Goal: Task Accomplishment & Management: Complete application form

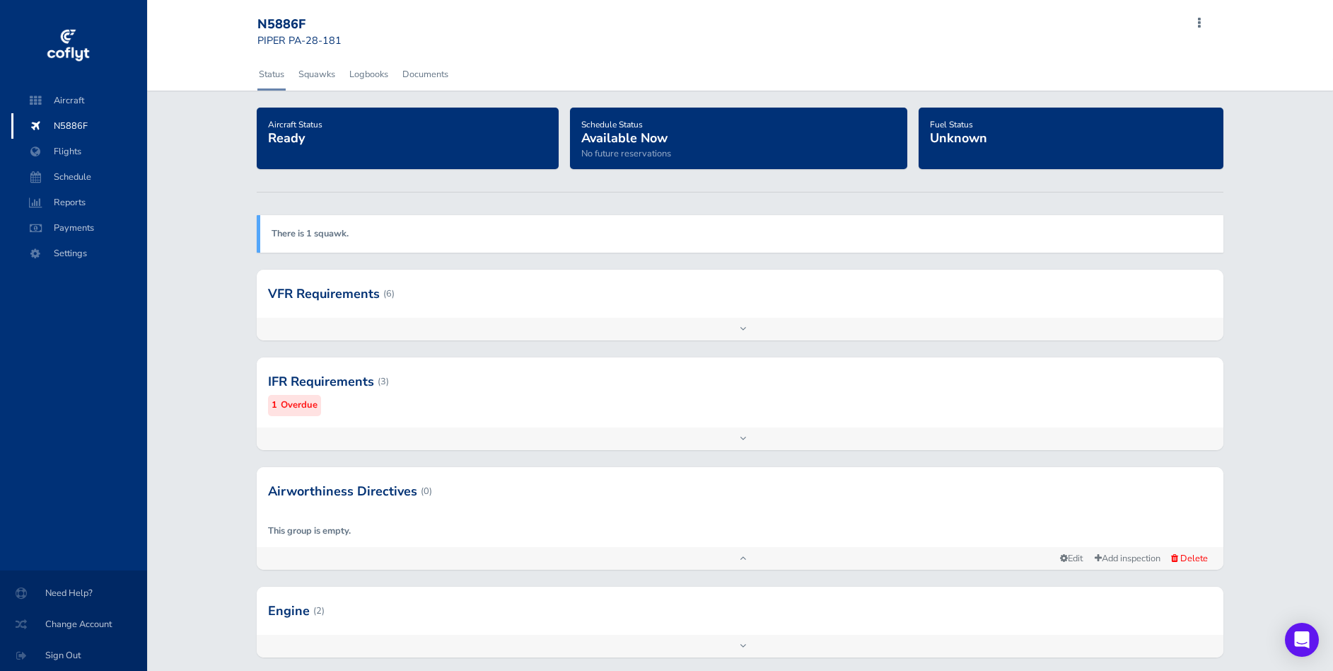
click at [297, 409] on small "Overdue" at bounding box center [299, 405] width 37 height 15
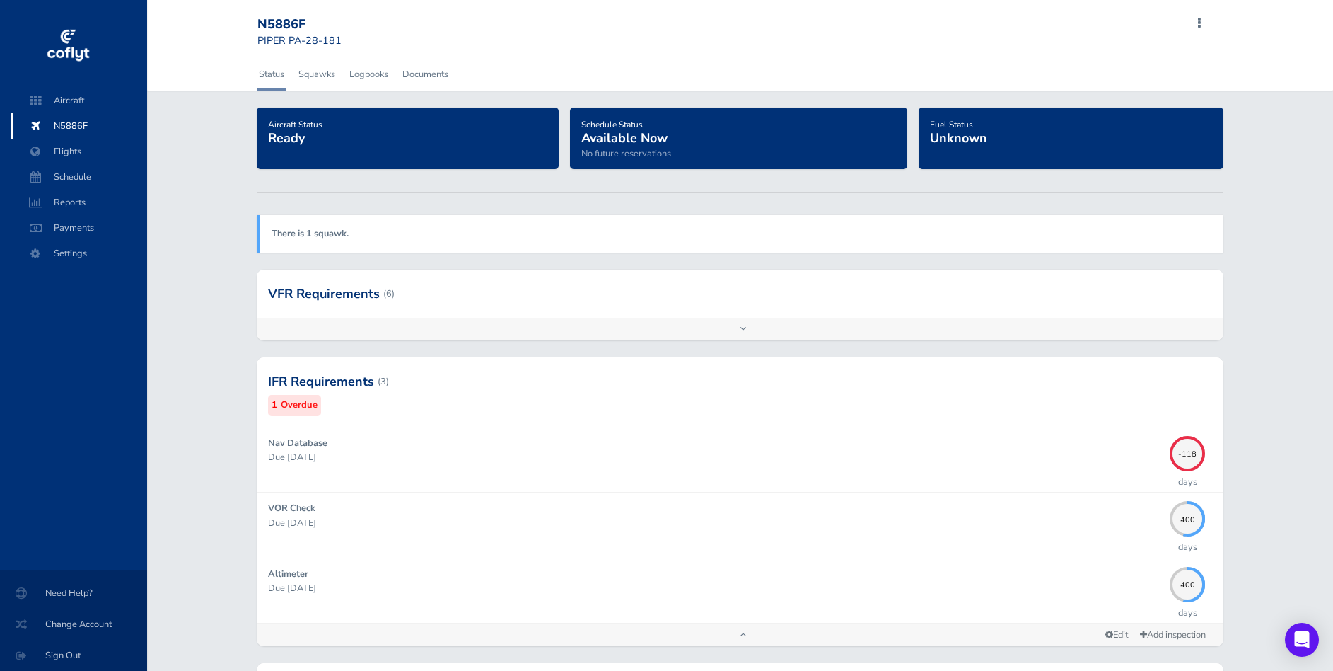
click at [308, 404] on small "Overdue" at bounding box center [299, 405] width 37 height 15
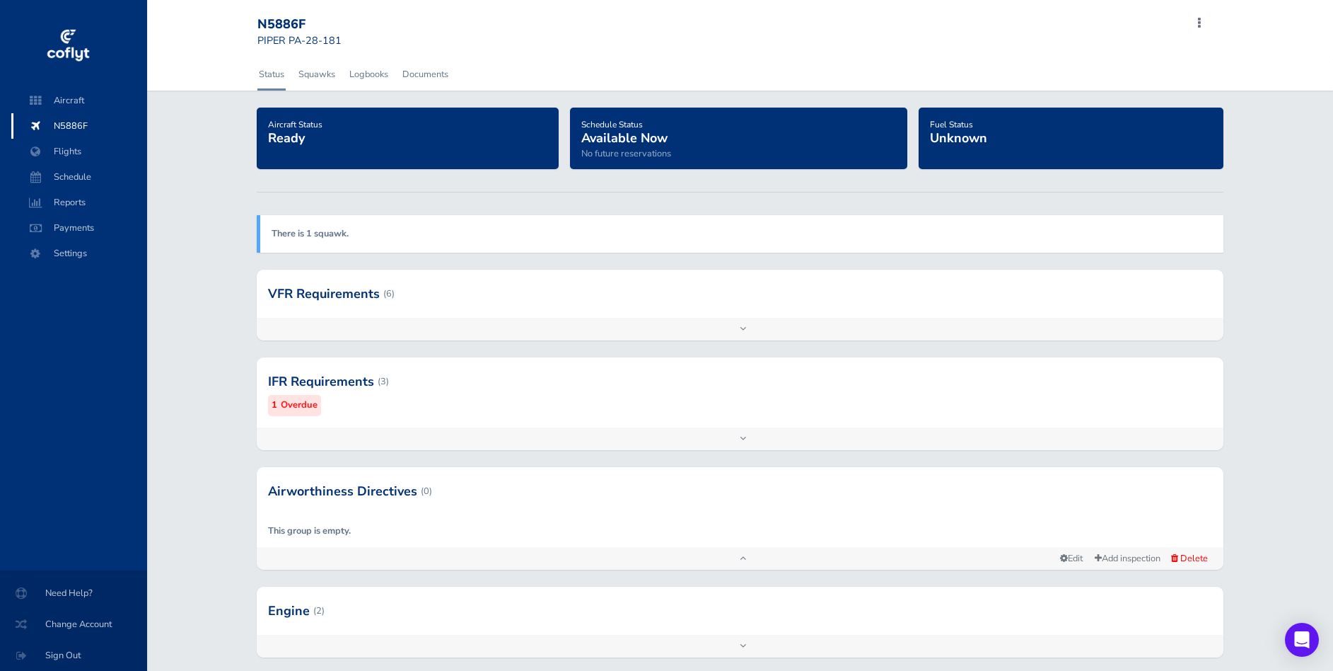
click at [307, 408] on small "Overdue" at bounding box center [299, 405] width 37 height 15
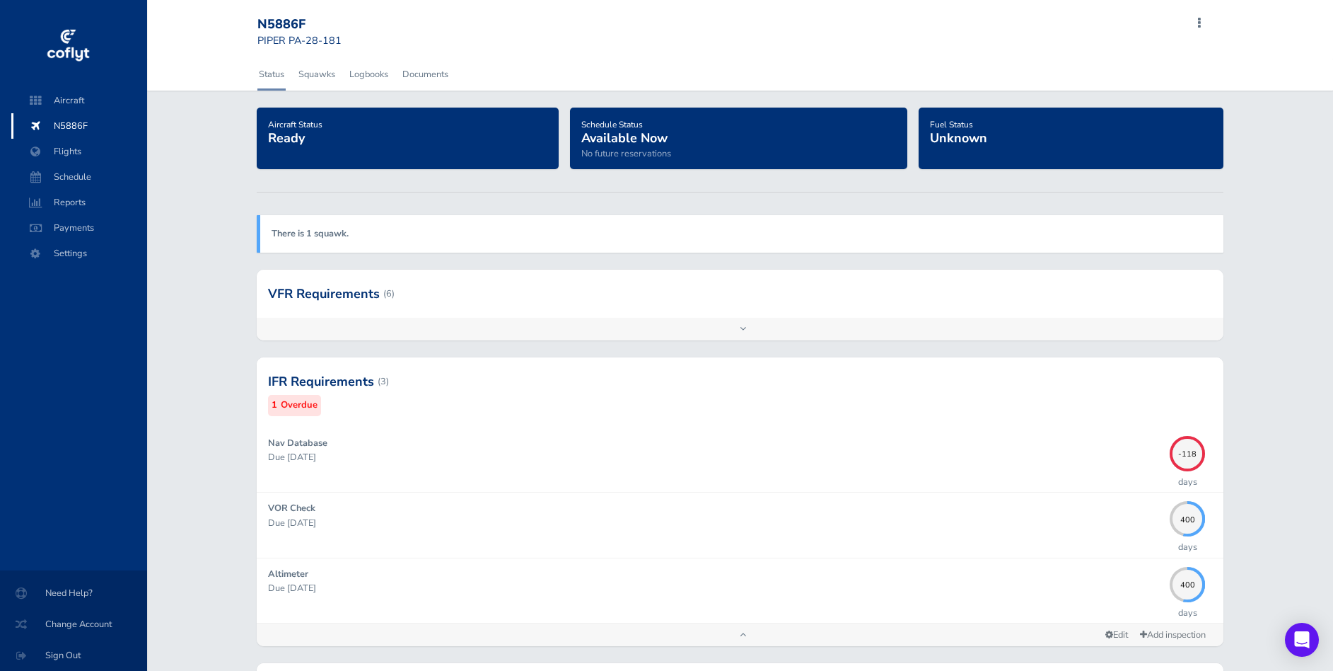
click at [307, 408] on small "Overdue" at bounding box center [299, 405] width 37 height 15
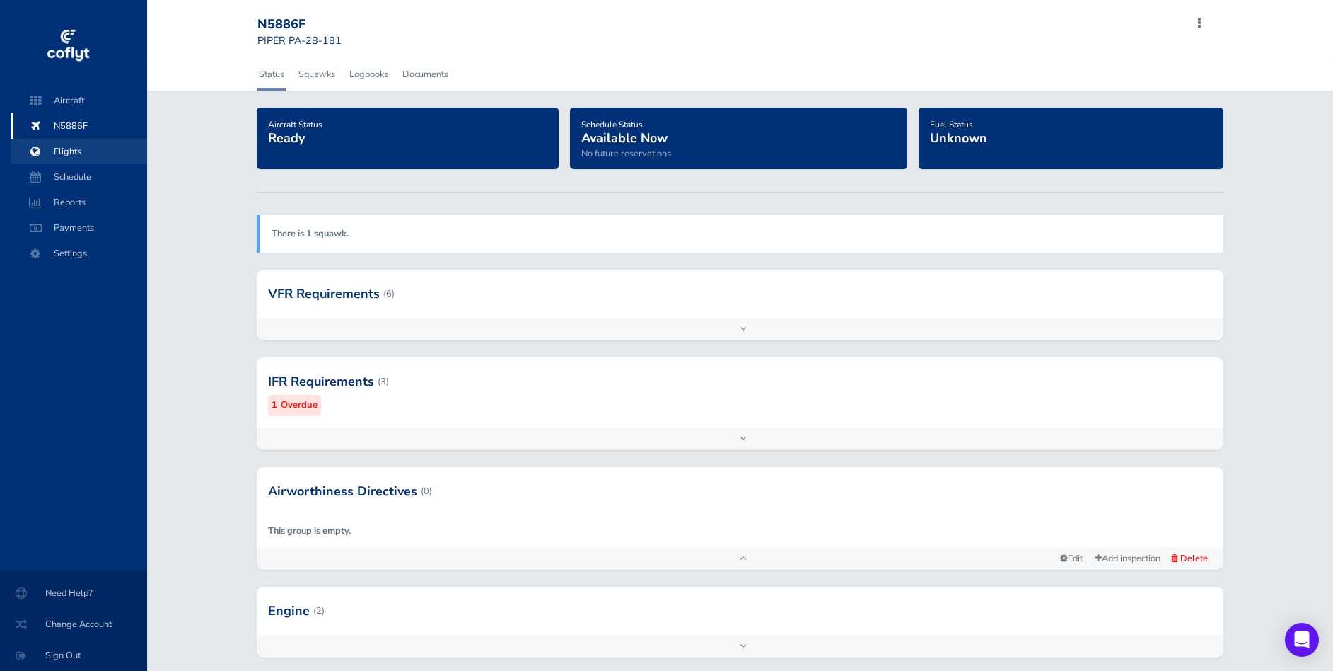
click at [69, 147] on span "Flights" at bounding box center [79, 151] width 108 height 25
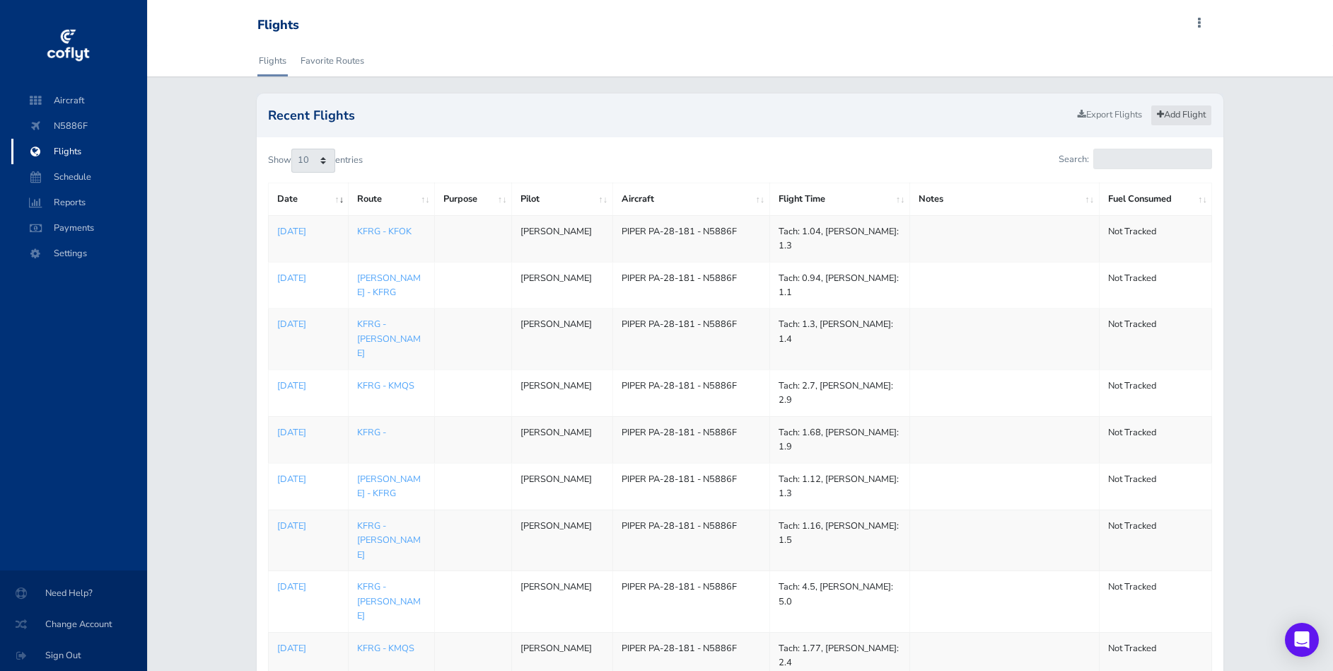
click at [1191, 111] on link "Add Flight" at bounding box center [1182, 115] width 62 height 21
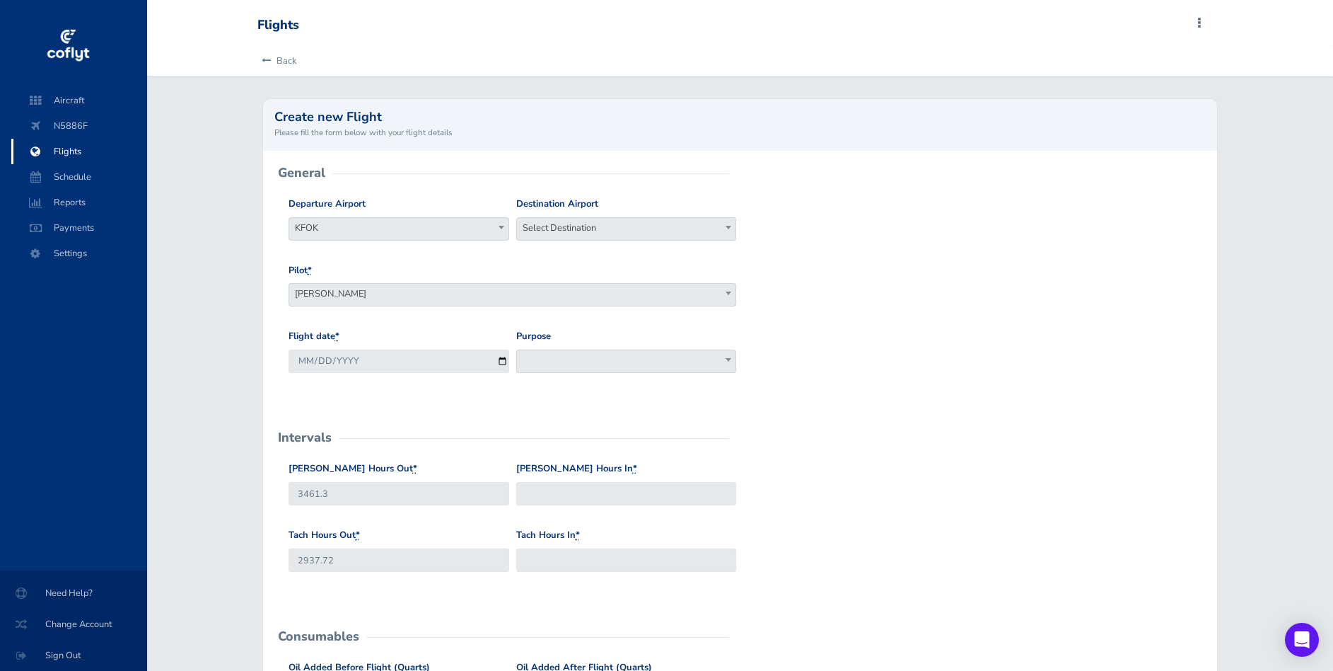
click at [446, 235] on span "KFOK" at bounding box center [398, 228] width 219 height 20
type input "kfrg"
select select "KFRG"
click at [596, 233] on span "Select Destination" at bounding box center [626, 228] width 219 height 20
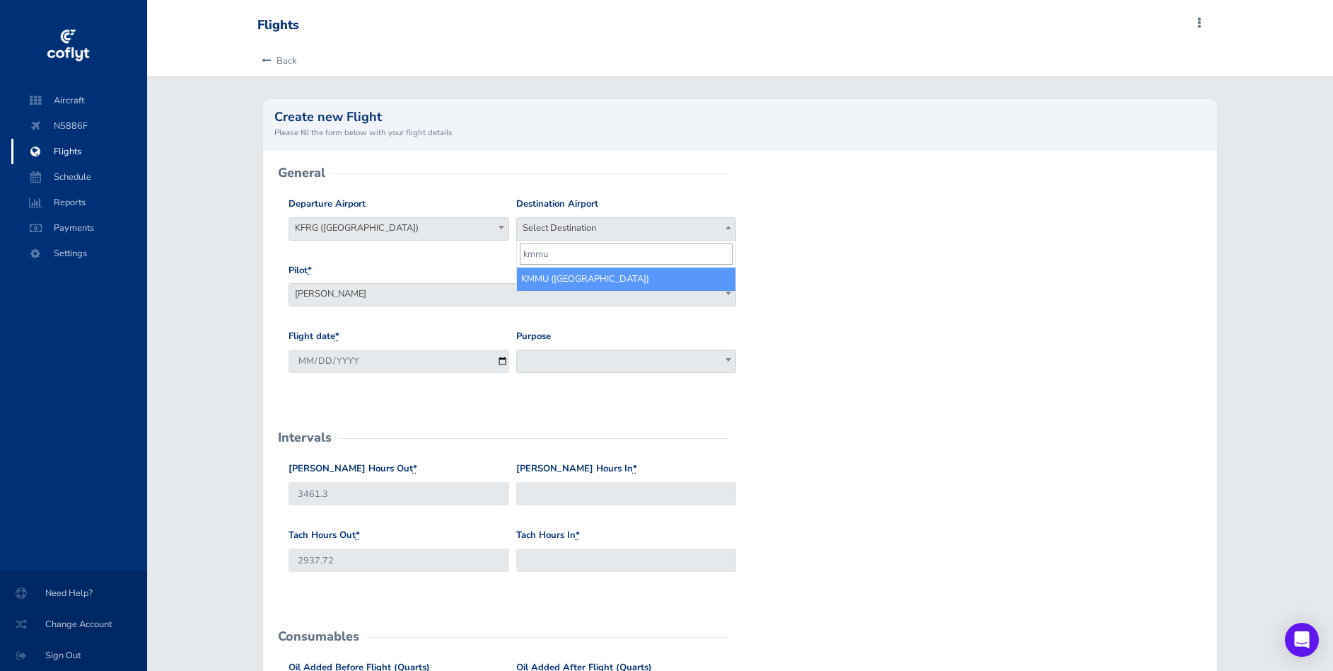
type input "kmmu"
select select "KMMU"
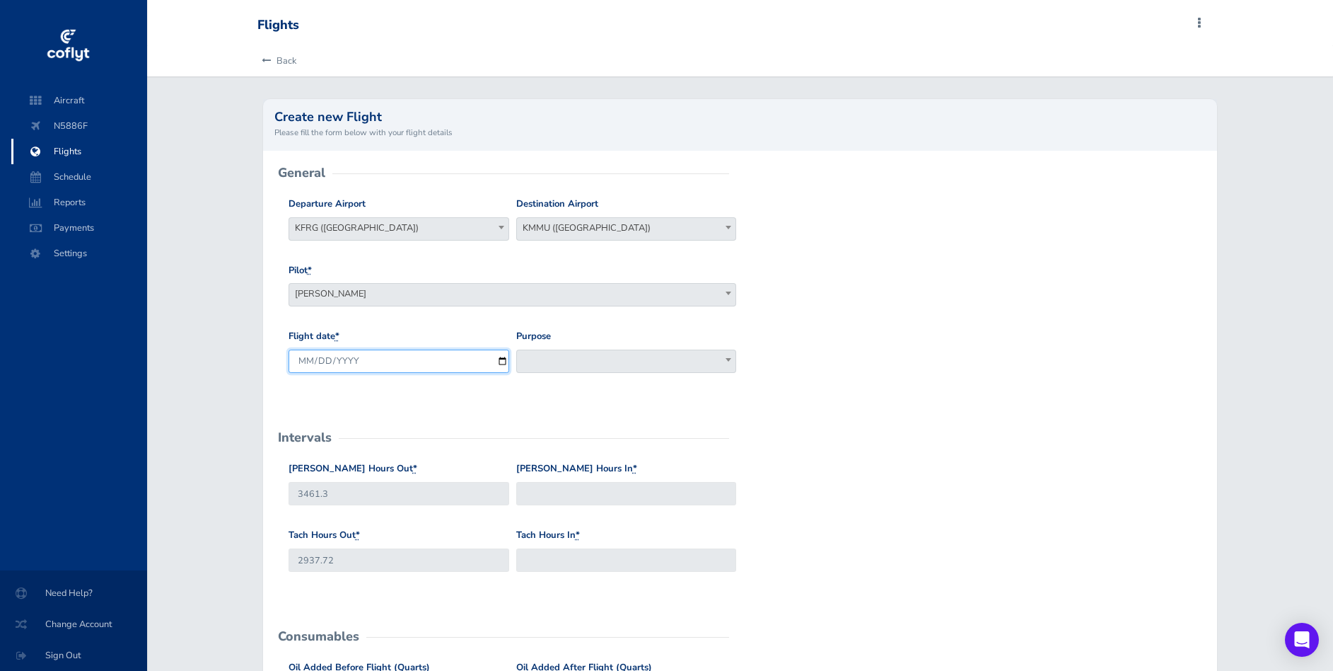
click at [497, 359] on input "2025-08-26" at bounding box center [399, 360] width 221 height 23
type input "2025-08-06"
click at [945, 427] on form "General Departure Airport Select Departure KFOK KFRG (Republic Airport) KFRG (R…" at bounding box center [740, 645] width 932 height 944
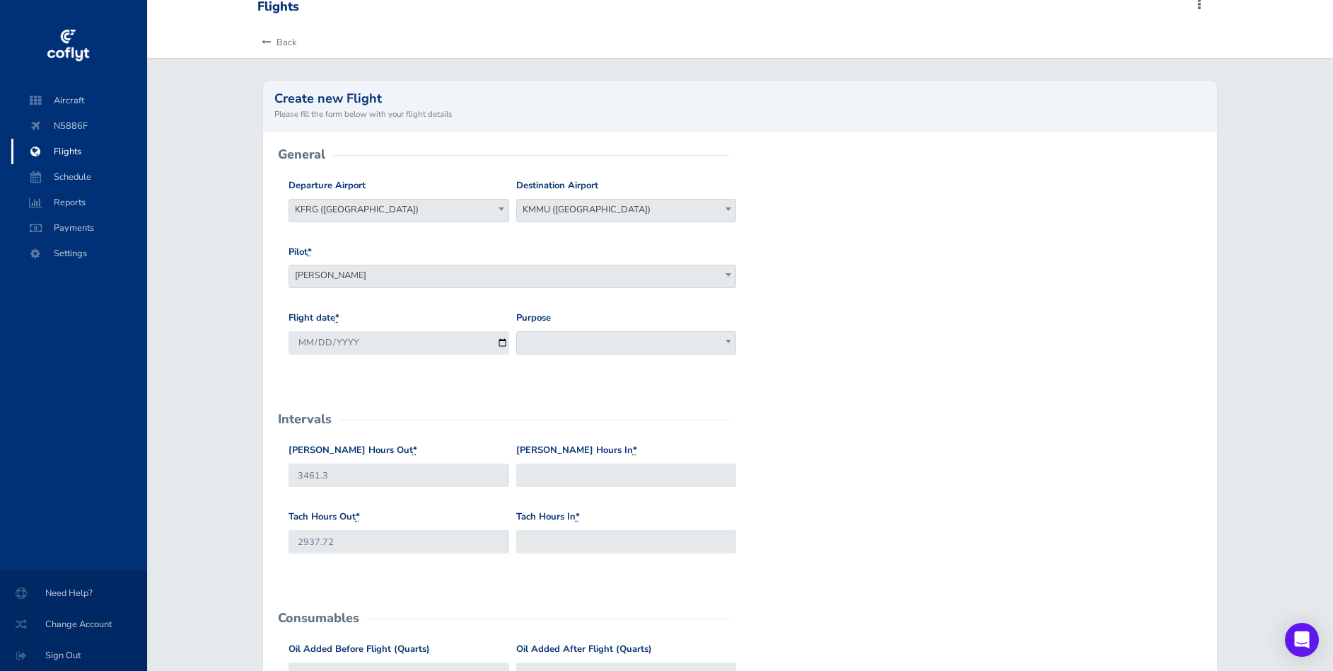
scroll to position [20, 0]
click at [683, 477] on input "Hobbs Hours In *" at bounding box center [626, 473] width 221 height 23
type input "3463.1"
click at [582, 541] on input "Tach Hours In *" at bounding box center [626, 539] width 221 height 23
type input "2939.27"
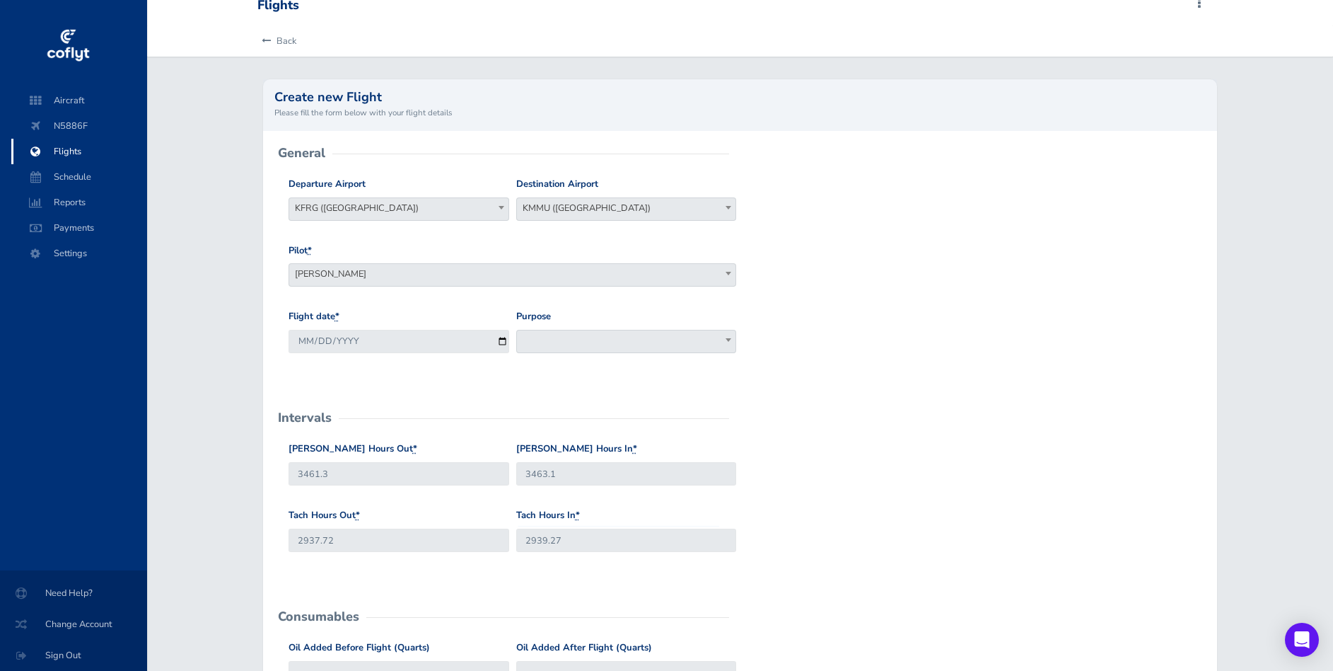
click at [995, 352] on div "Flight date * 2025-08-06 Purpose Work Personal Maintenance Checkout Landings Na…" at bounding box center [740, 342] width 911 height 66
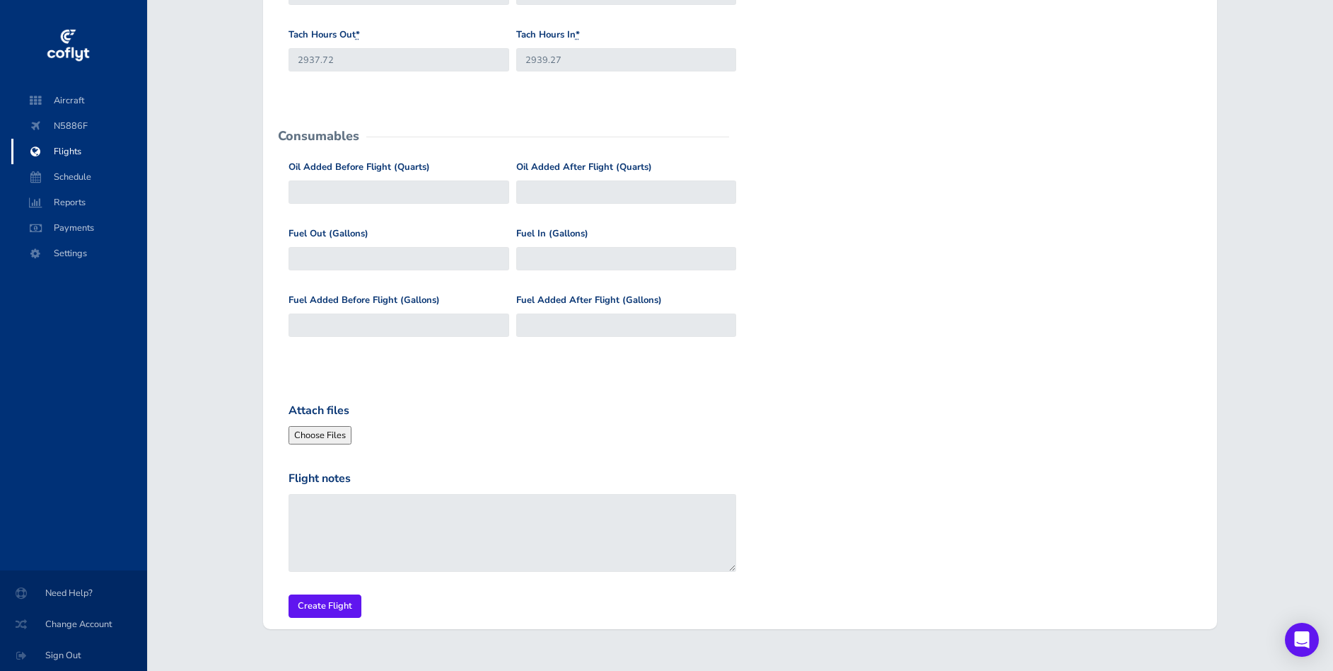
scroll to position [531, 0]
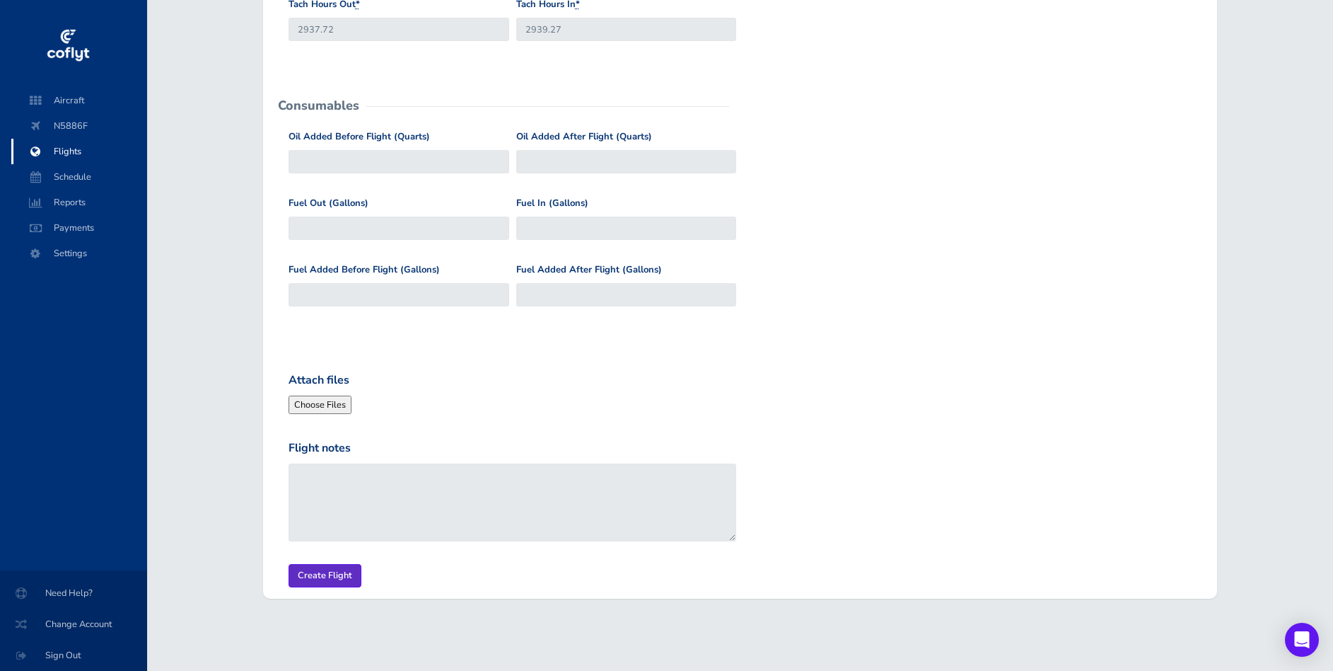
click at [329, 583] on input "Create Flight" at bounding box center [325, 575] width 73 height 23
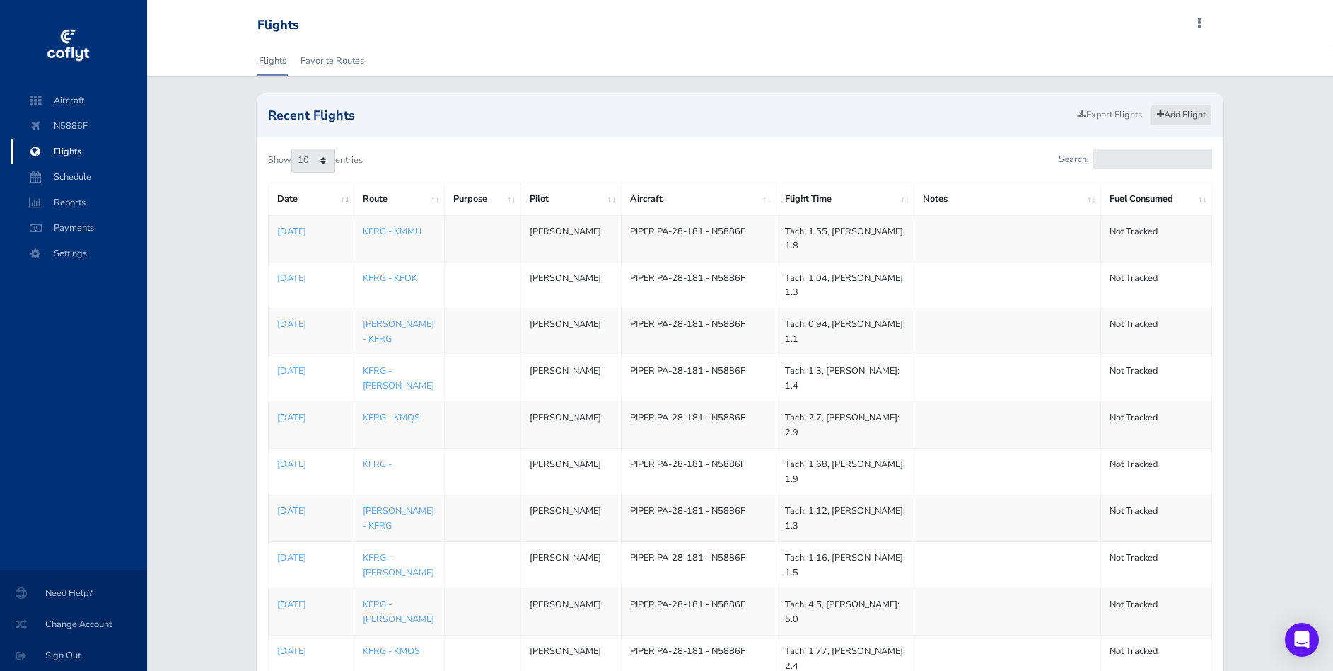
click at [1188, 115] on link "Add Flight" at bounding box center [1182, 115] width 62 height 21
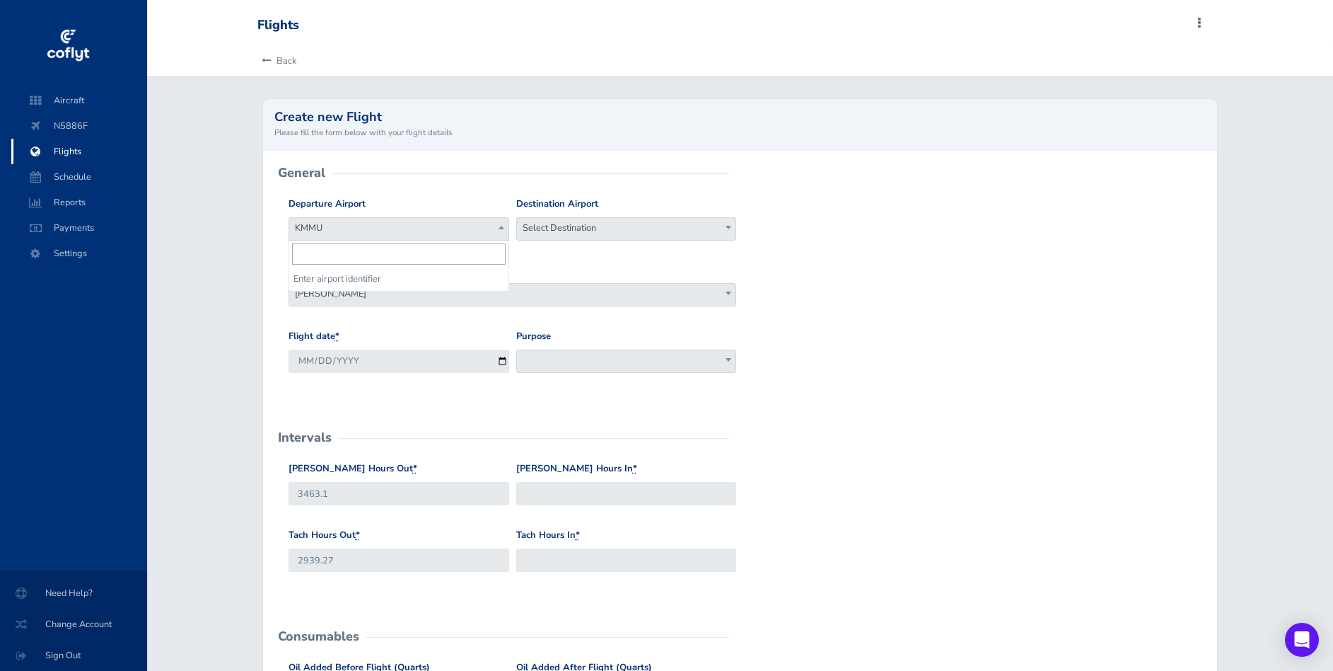
click at [372, 231] on span "KMMU" at bounding box center [398, 228] width 219 height 20
type input "kfrg"
select select "KFRG"
click at [596, 233] on span "Select Destination" at bounding box center [626, 228] width 219 height 20
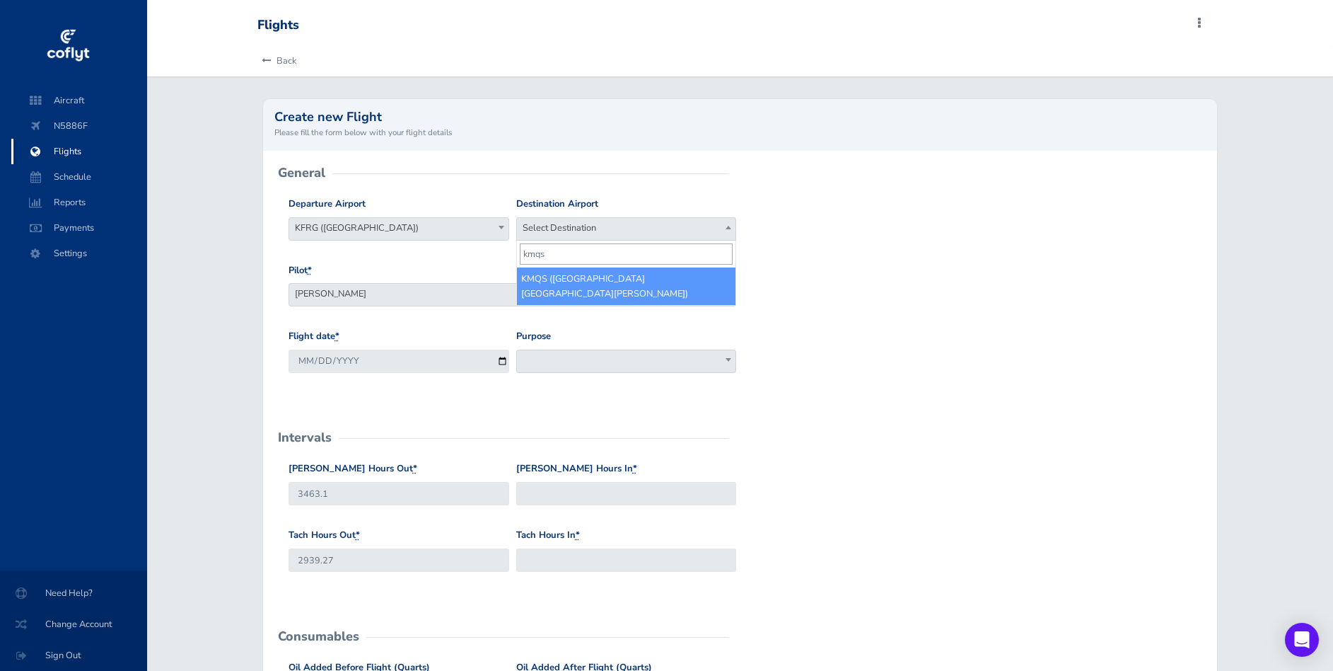
type input "kmqs"
select select "KMQS"
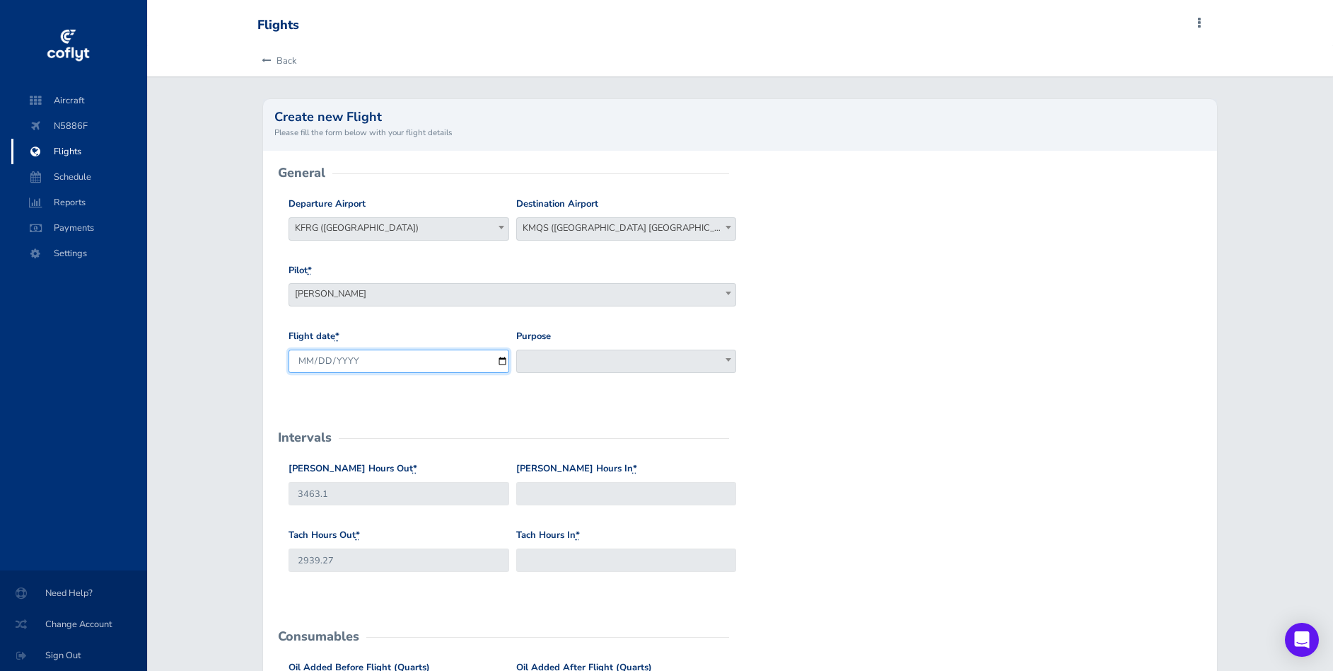
click at [501, 361] on input "2025-08-26" at bounding box center [399, 360] width 221 height 23
type input "2025-08-09"
click at [789, 380] on div "Flight date * 2025-08-09 Purpose Work Personal Maintenance Checkout Landings Na…" at bounding box center [740, 362] width 911 height 66
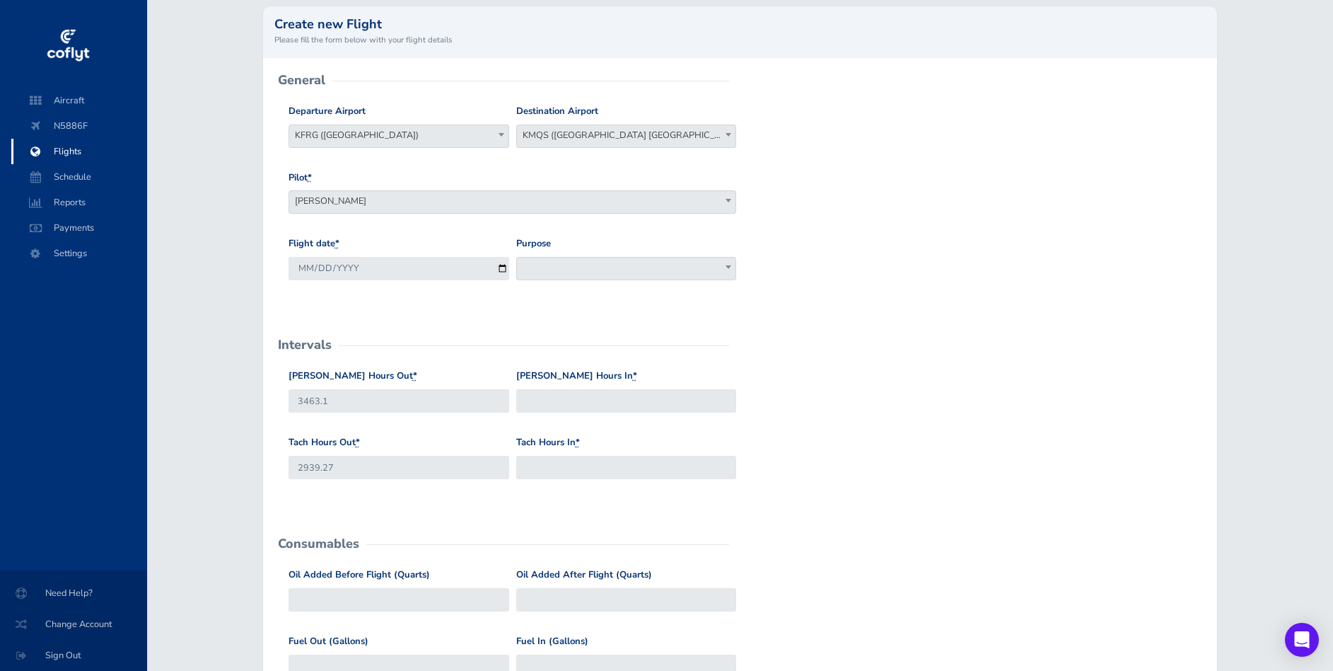
scroll to position [95, 0]
click at [669, 400] on input "Hobbs Hours In *" at bounding box center [626, 398] width 221 height 23
type input "3465.7"
click at [647, 465] on input "Tach Hours In *" at bounding box center [626, 464] width 221 height 23
type input "2941.68"
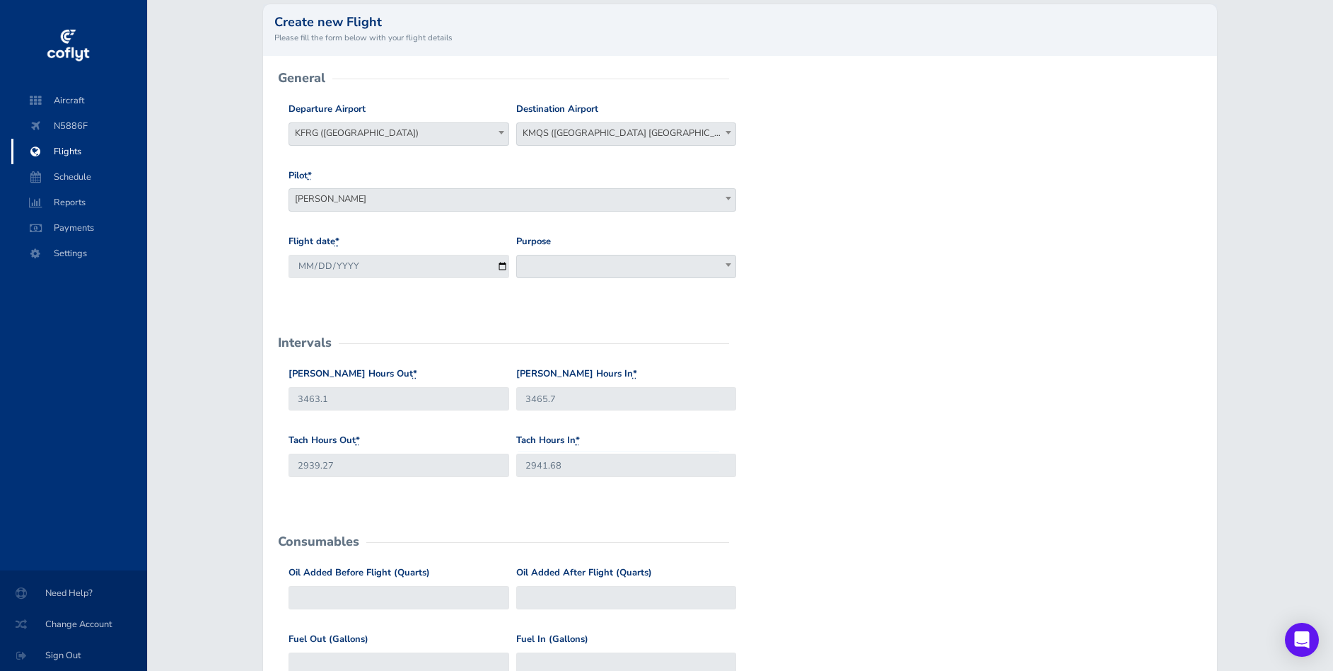
click at [850, 363] on form "General Departure Airport Select Departure KMMU KFRG (Republic Airport) KFRG (R…" at bounding box center [740, 551] width 932 height 944
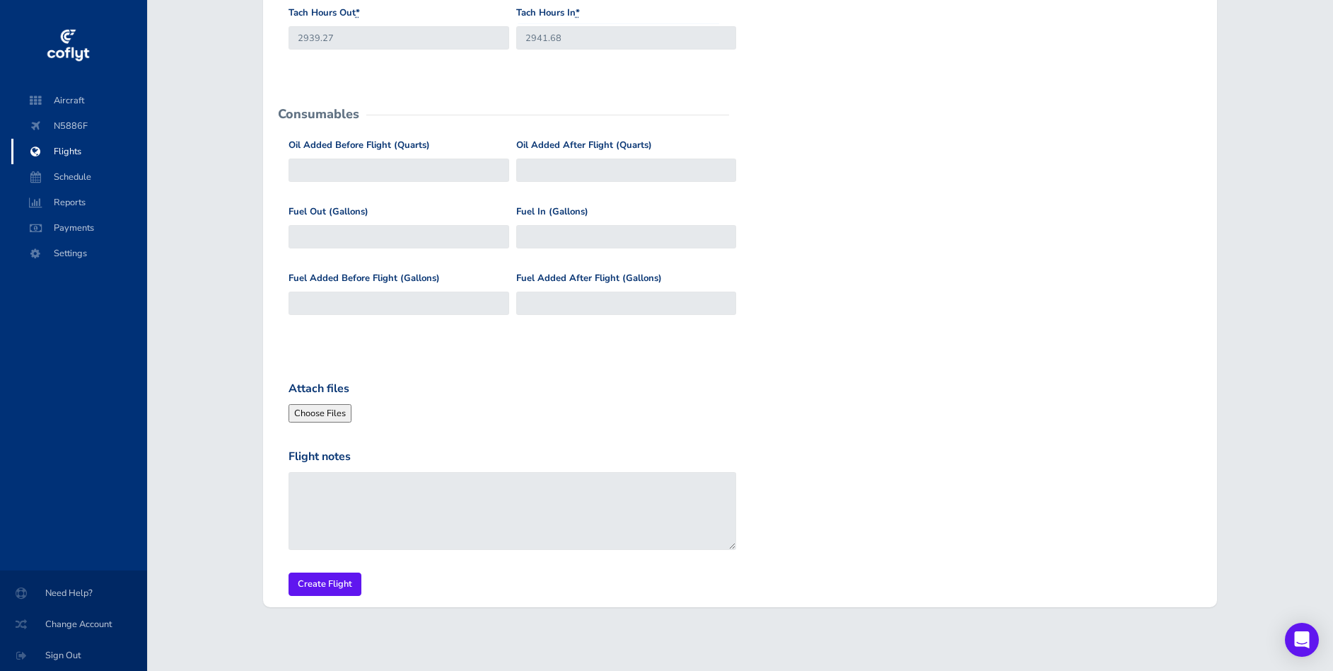
scroll to position [531, 0]
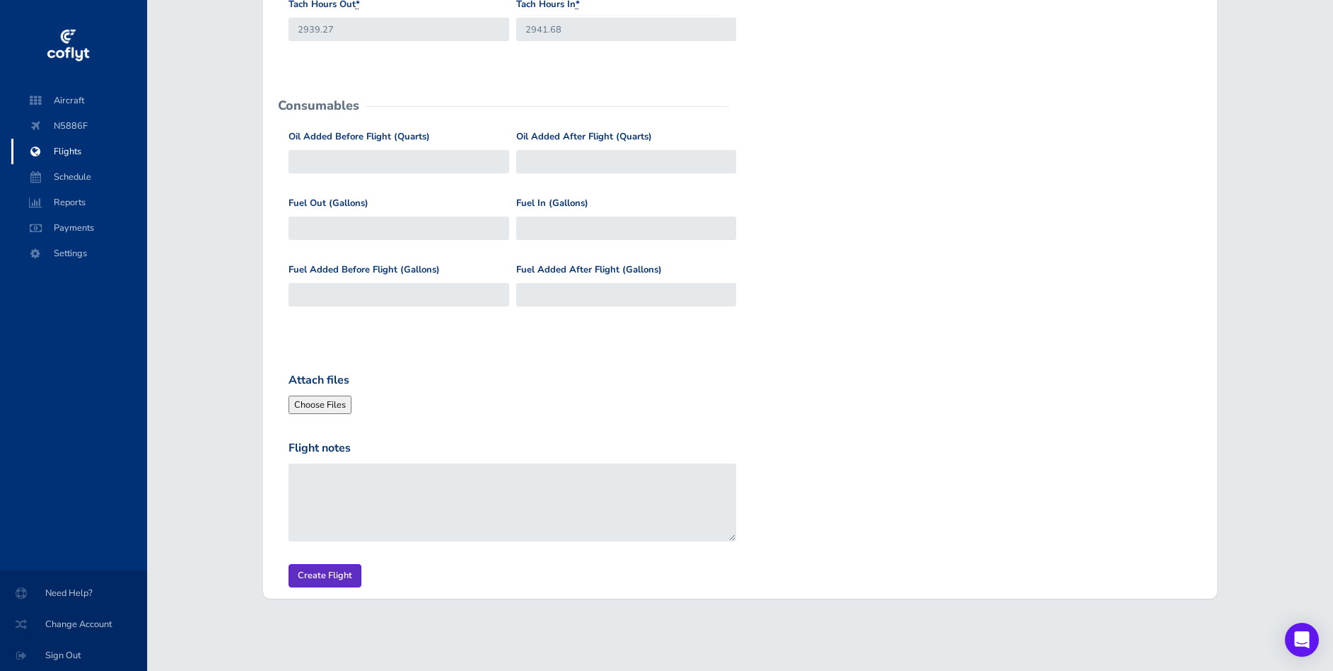
click at [344, 574] on input "Create Flight" at bounding box center [325, 575] width 73 height 23
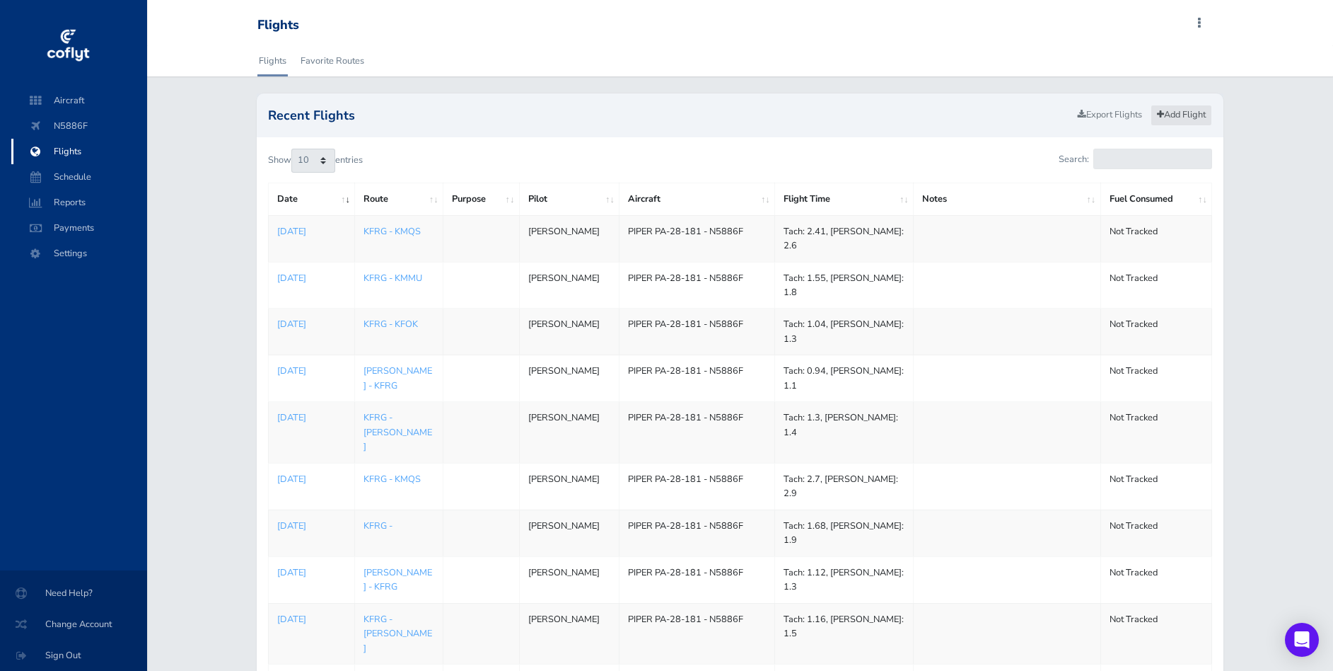
click at [1198, 115] on link "Add Flight" at bounding box center [1182, 115] width 62 height 21
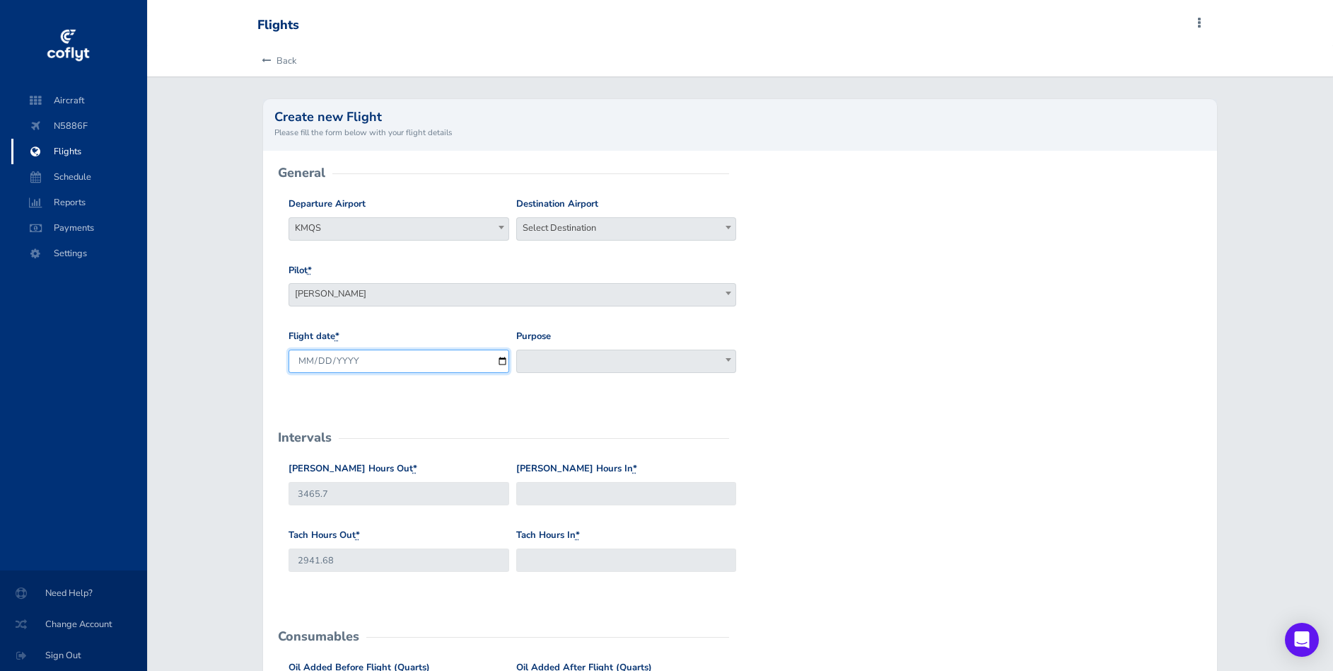
click at [502, 361] on input "2025-08-26" at bounding box center [399, 360] width 221 height 23
click at [289, 57] on link "Back" at bounding box center [276, 60] width 39 height 31
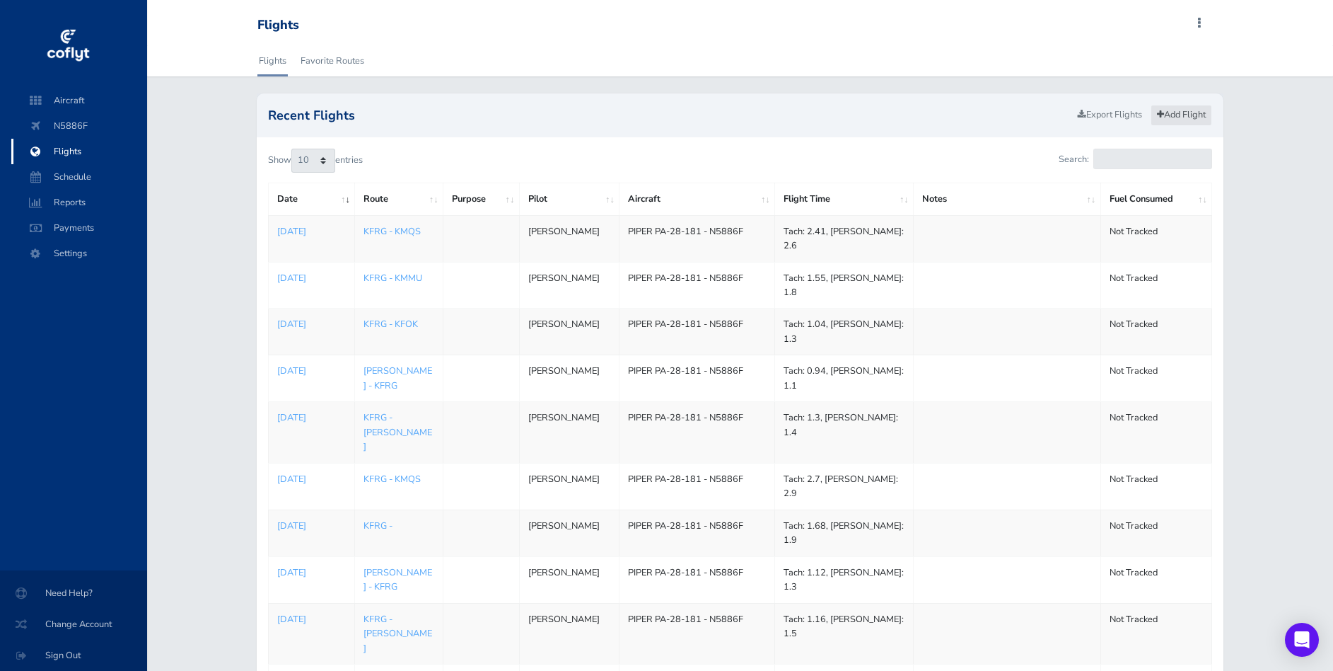
click at [1176, 110] on link "Add Flight" at bounding box center [1182, 115] width 62 height 21
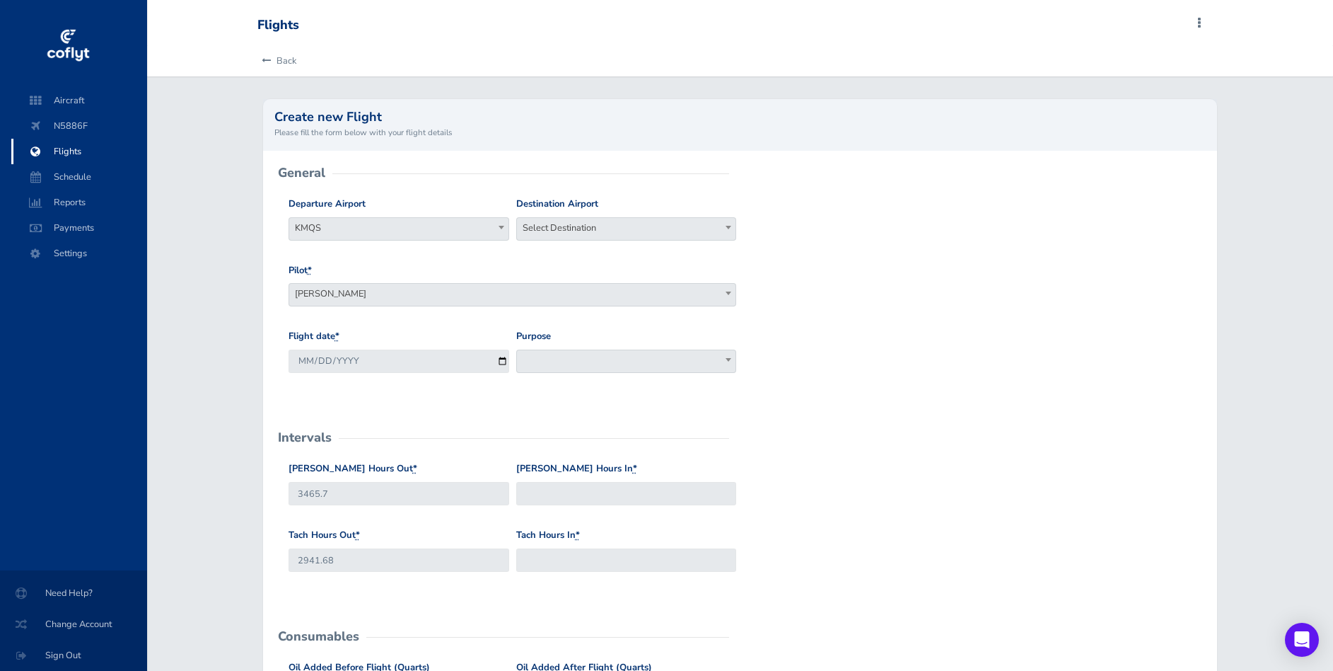
click at [437, 234] on span "KMQS" at bounding box center [398, 228] width 219 height 20
type input "kfrg"
select select "KFRG"
click at [567, 228] on span "Select Destination" at bounding box center [626, 228] width 219 height 20
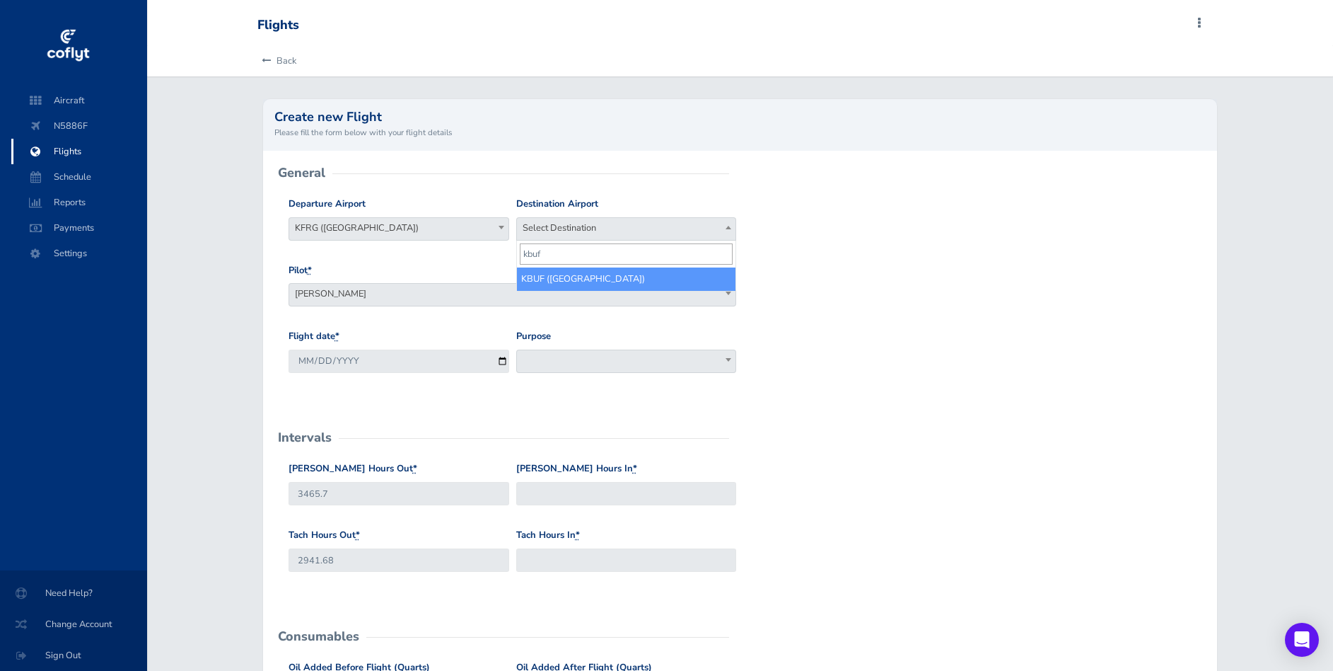
type input "kbuf"
select select "KBUF"
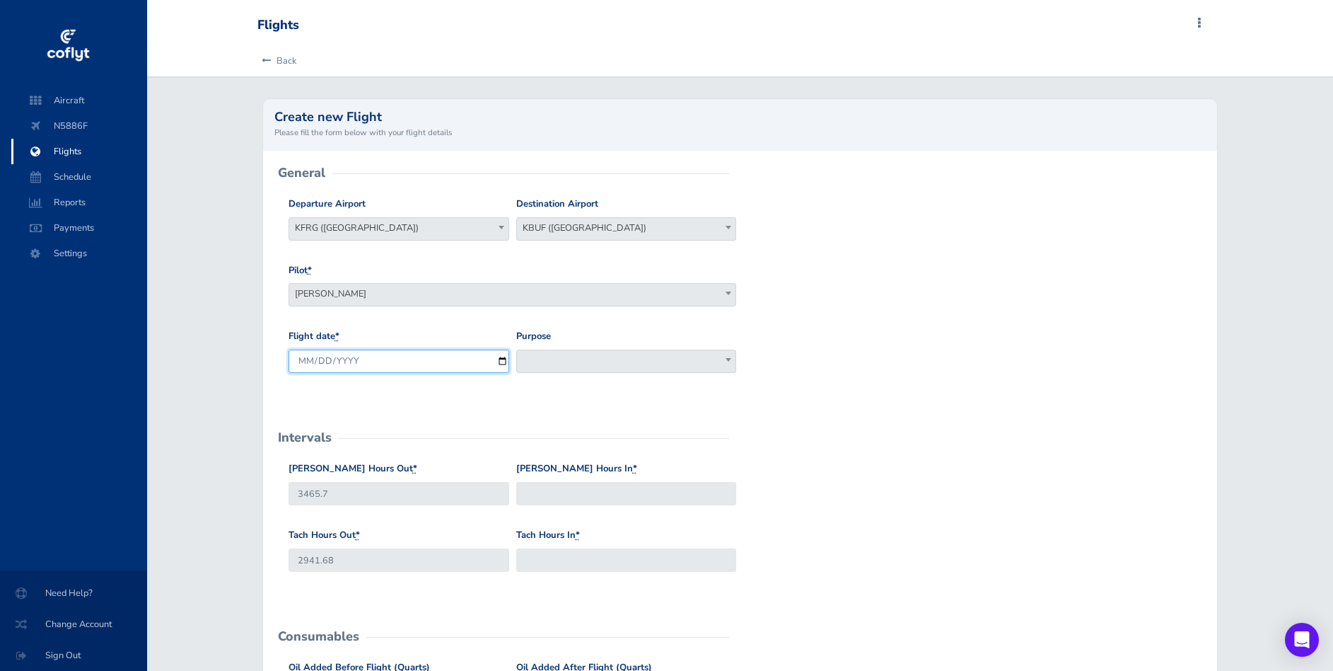
click at [502, 359] on input "2025-08-26" at bounding box center [399, 360] width 221 height 23
type input "2025-08-11"
click at [592, 499] on input "Hobbs Hours In *" at bounding box center [626, 493] width 221 height 23
type input "3468.8"
click at [609, 560] on input "Tach Hours In *" at bounding box center [626, 559] width 221 height 23
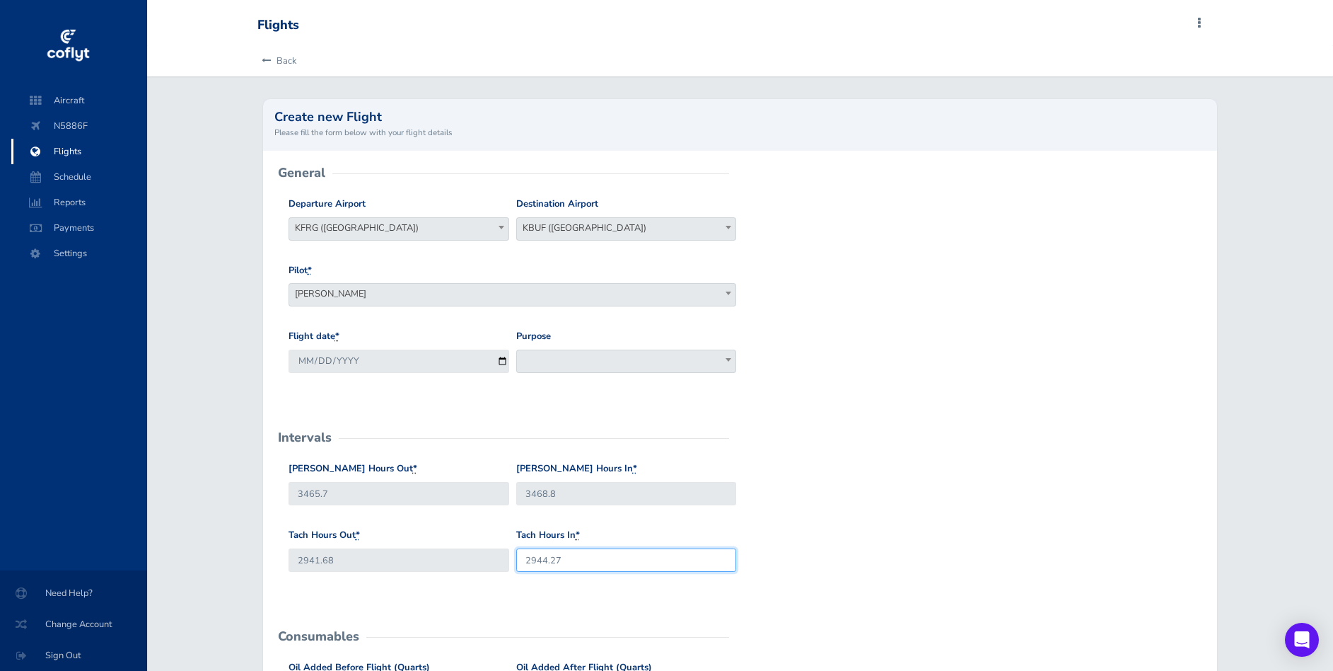
type input "2944.27"
click at [860, 418] on form "General Departure Airport Select Departure KMQS KFRG (Republic Airport) KFRG (R…" at bounding box center [740, 645] width 932 height 944
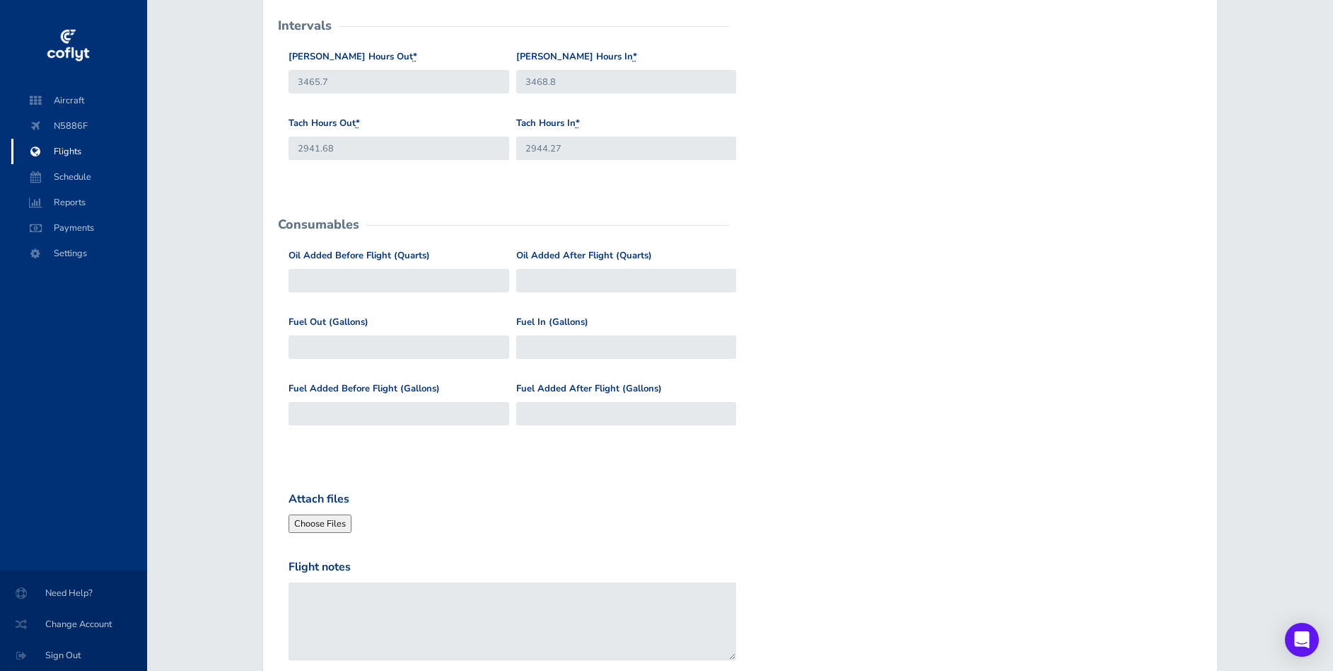
scroll to position [531, 0]
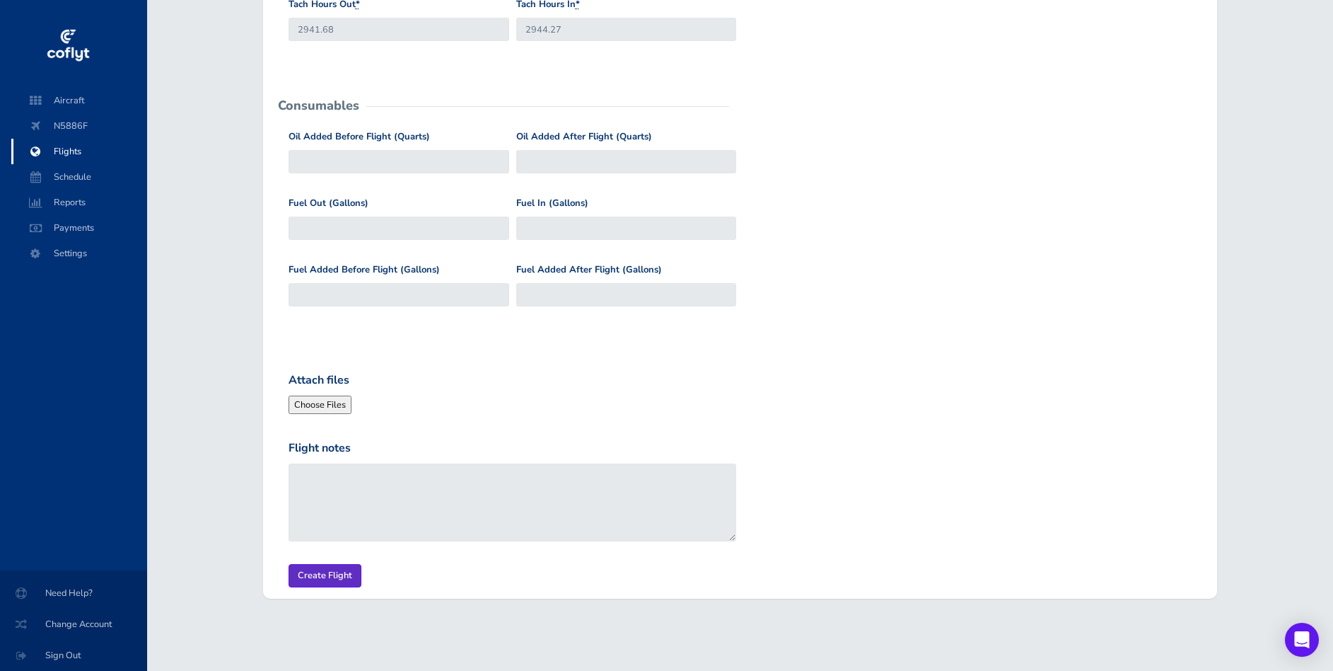
click at [312, 571] on input "Create Flight" at bounding box center [325, 575] width 73 height 23
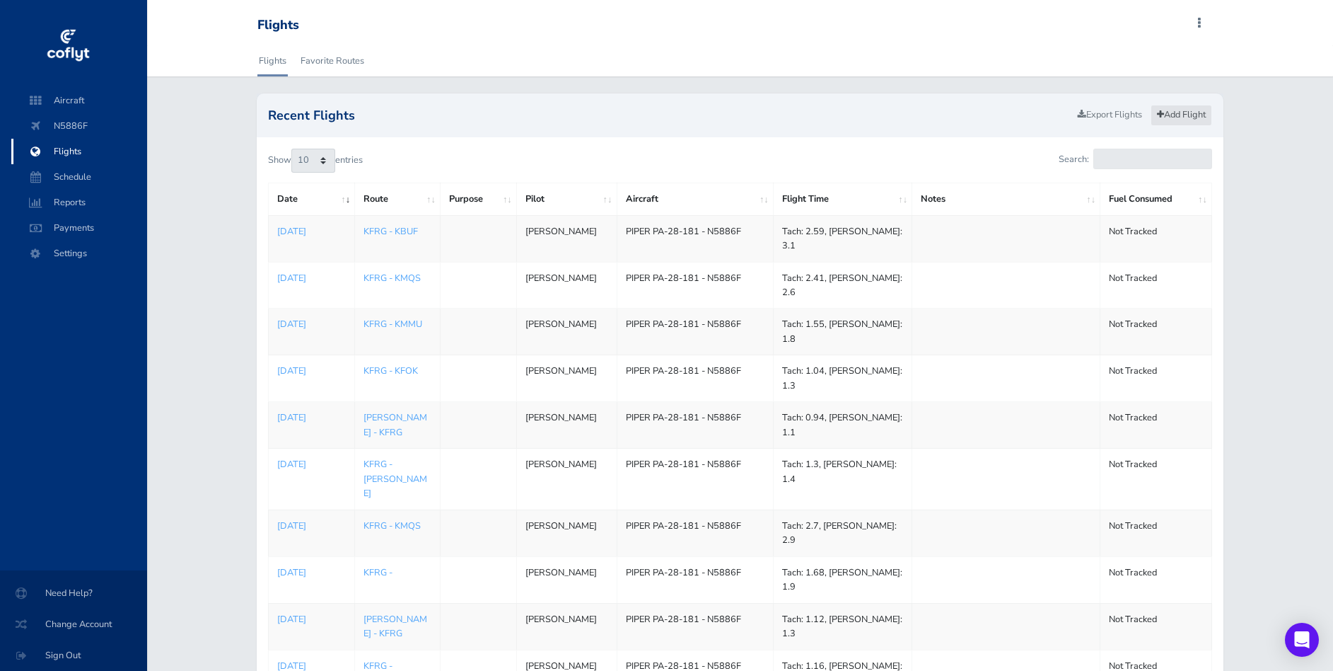
click at [1201, 115] on link "Add Flight" at bounding box center [1182, 115] width 62 height 21
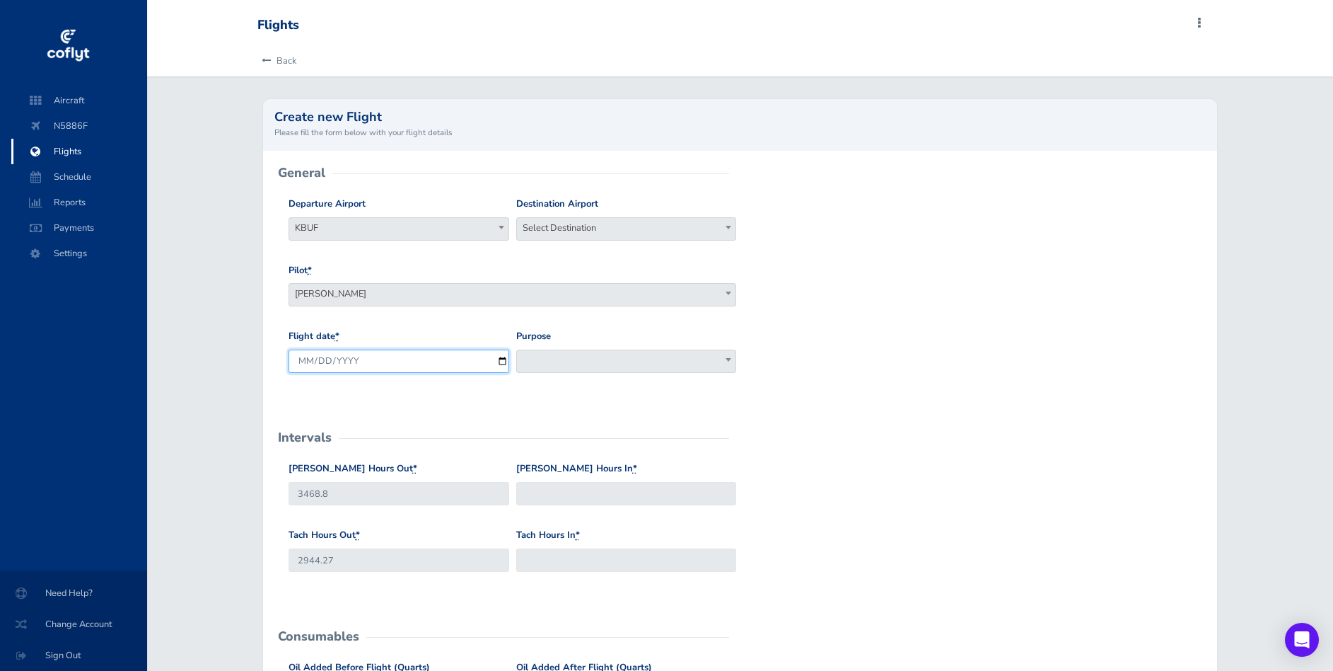
click at [501, 361] on input "[DATE]" at bounding box center [399, 360] width 221 height 23
type input "[DATE]"
click at [577, 492] on input "Hobbs Hours In *" at bounding box center [626, 493] width 221 height 23
click at [608, 235] on span "Select Destination" at bounding box center [626, 228] width 219 height 20
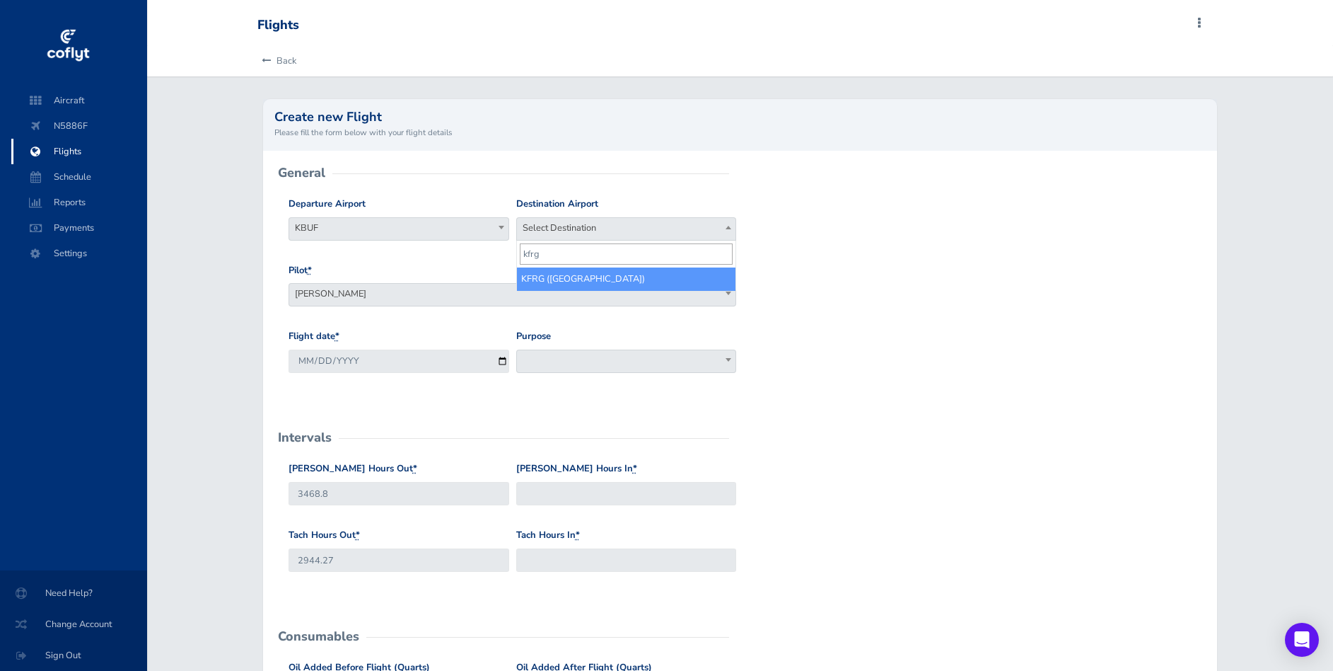
type input "kfrg"
select select "KFRG"
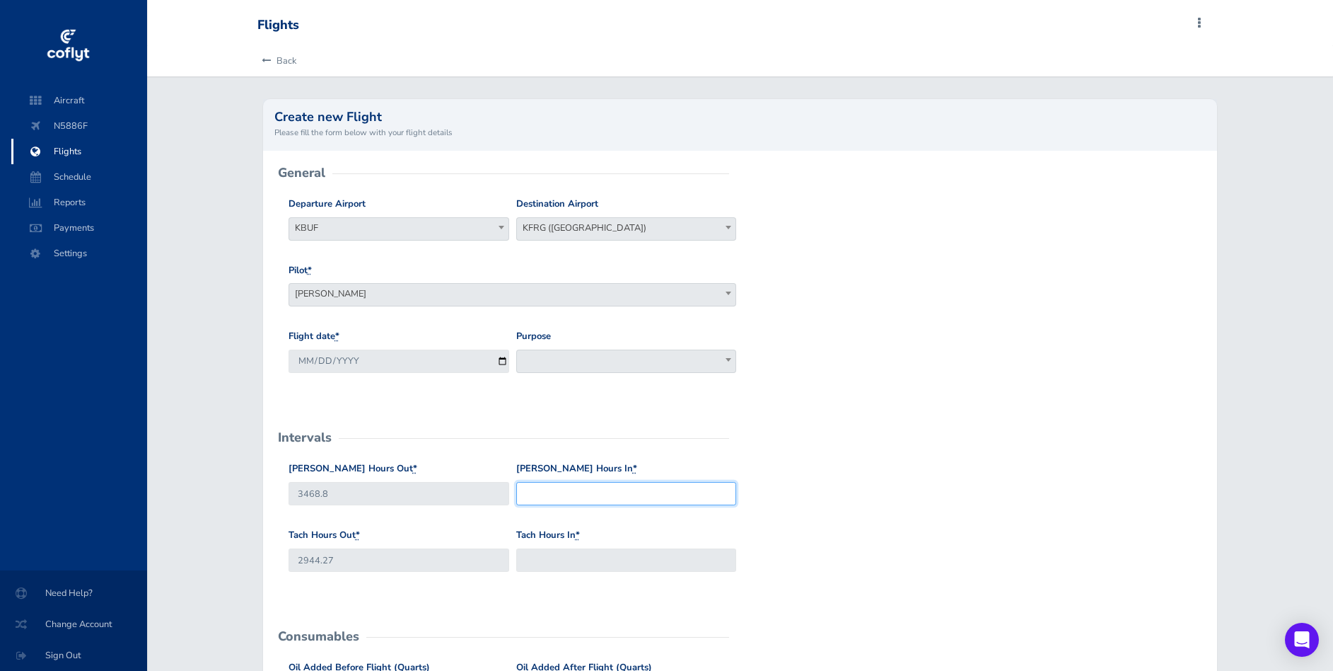
click at [603, 485] on input "[PERSON_NAME] Hours In *" at bounding box center [626, 493] width 221 height 23
type input "3470.8"
click at [586, 551] on input "Tach Hours In *" at bounding box center [626, 559] width 221 height 23
type input "2946.67"
click at [852, 460] on form "General Departure Airport Select Departure KBUF KBUF Destination Airport Select…" at bounding box center [740, 645] width 932 height 944
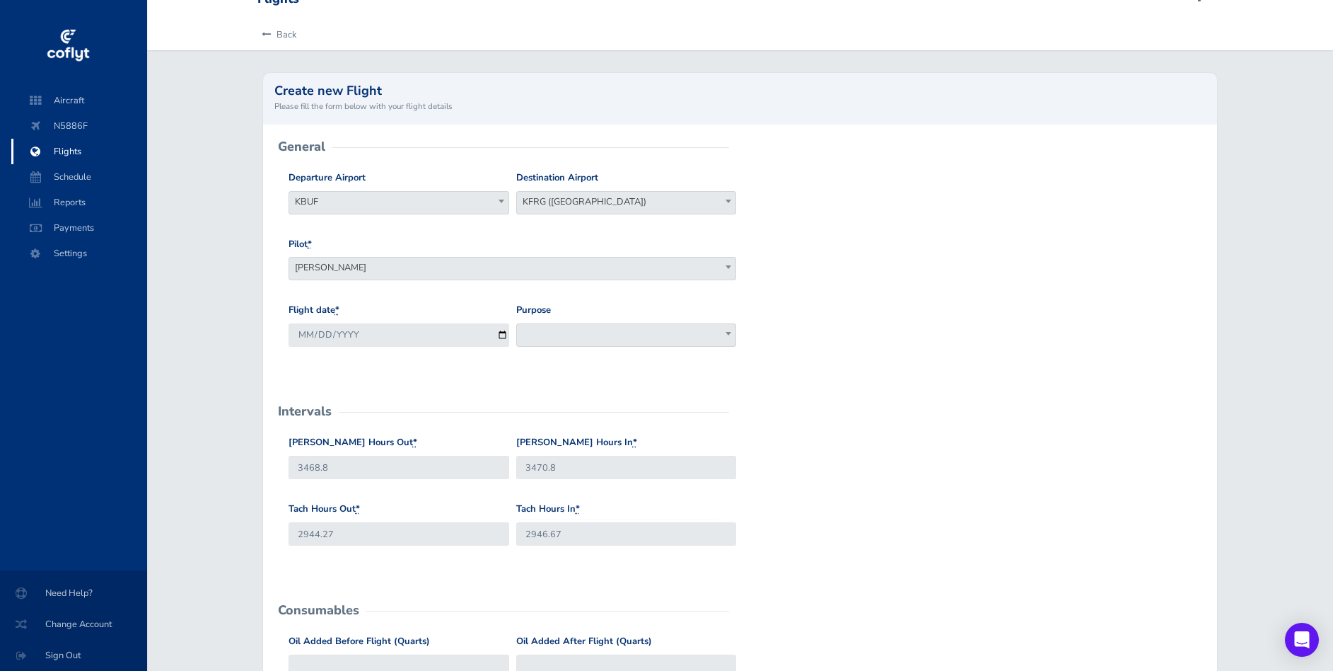
scroll to position [531, 0]
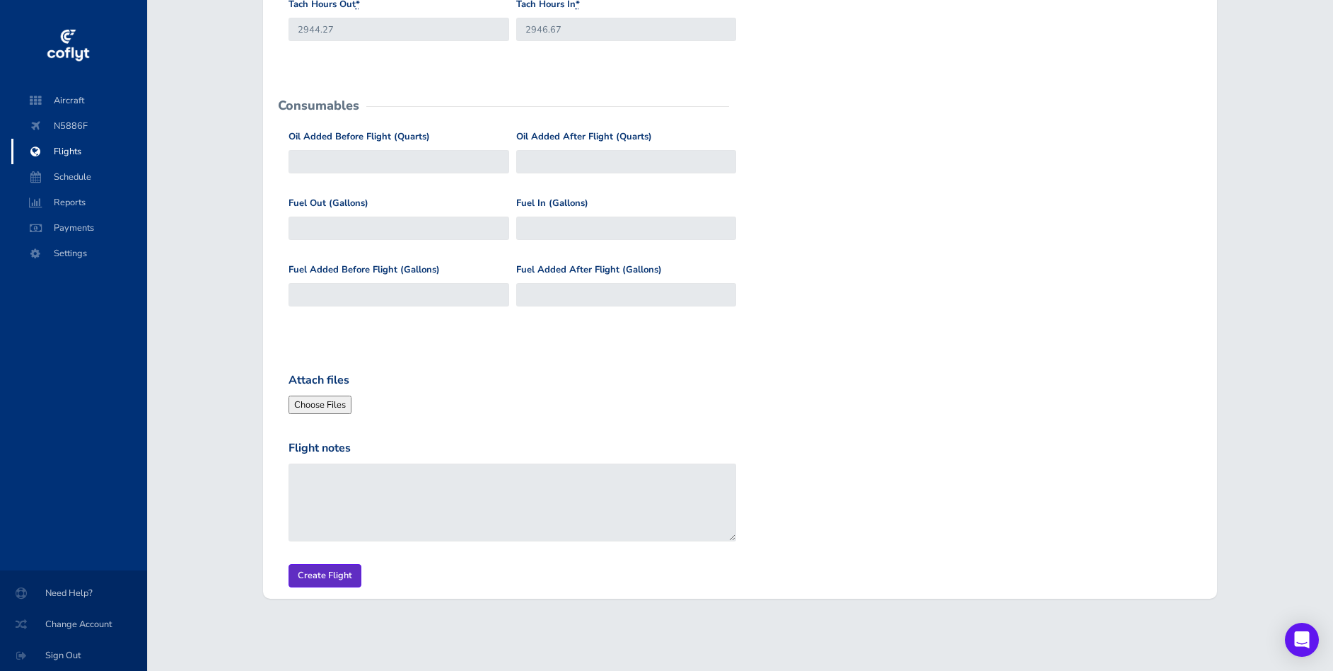
click at [332, 574] on input "Create Flight" at bounding box center [325, 575] width 73 height 23
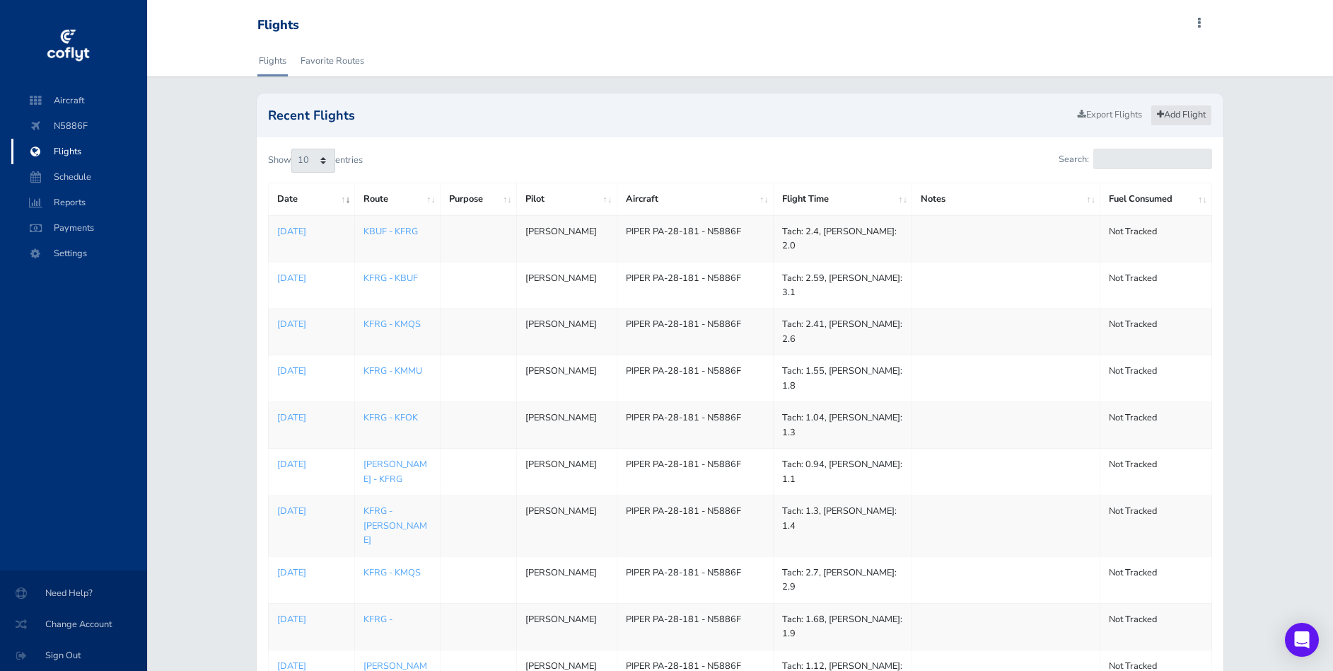
click at [1201, 115] on link "Add Flight" at bounding box center [1182, 115] width 62 height 21
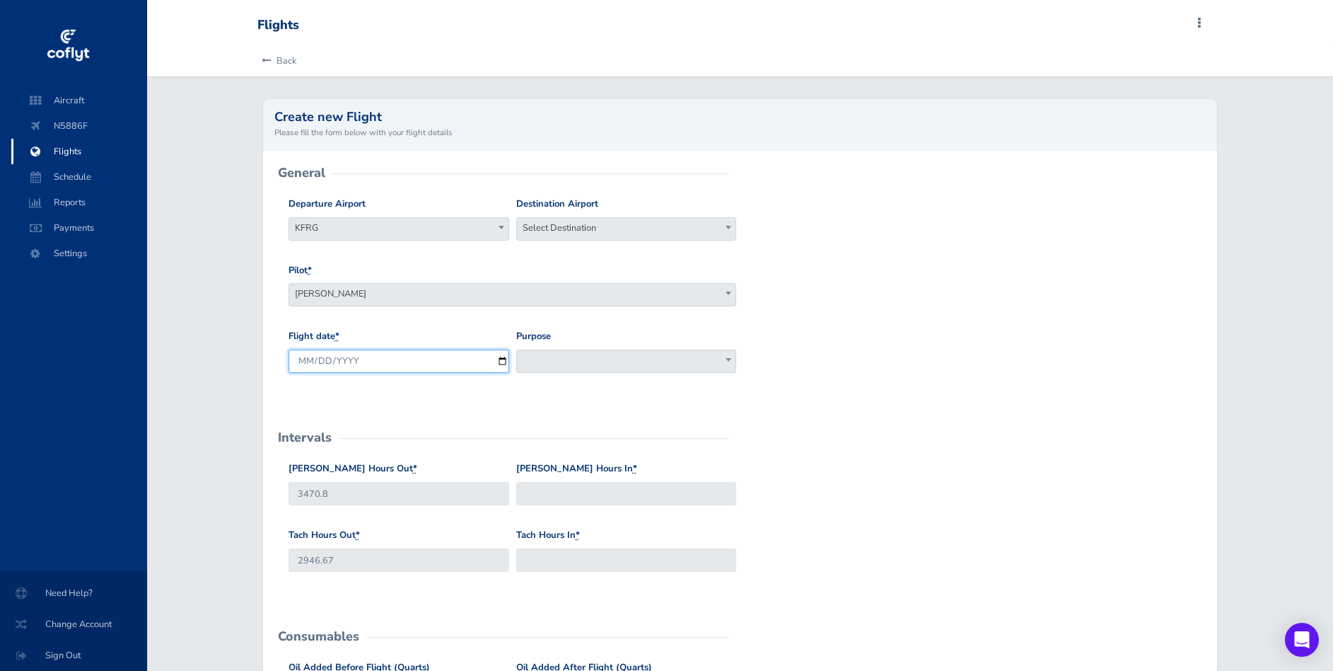
click at [501, 358] on input "[DATE]" at bounding box center [399, 360] width 221 height 23
type input "[DATE]"
click at [587, 494] on input "Hobbs Hours In *" at bounding box center [626, 493] width 221 height 23
type input "3471.9"
click at [574, 568] on input "Tach Hours In *" at bounding box center [626, 559] width 221 height 23
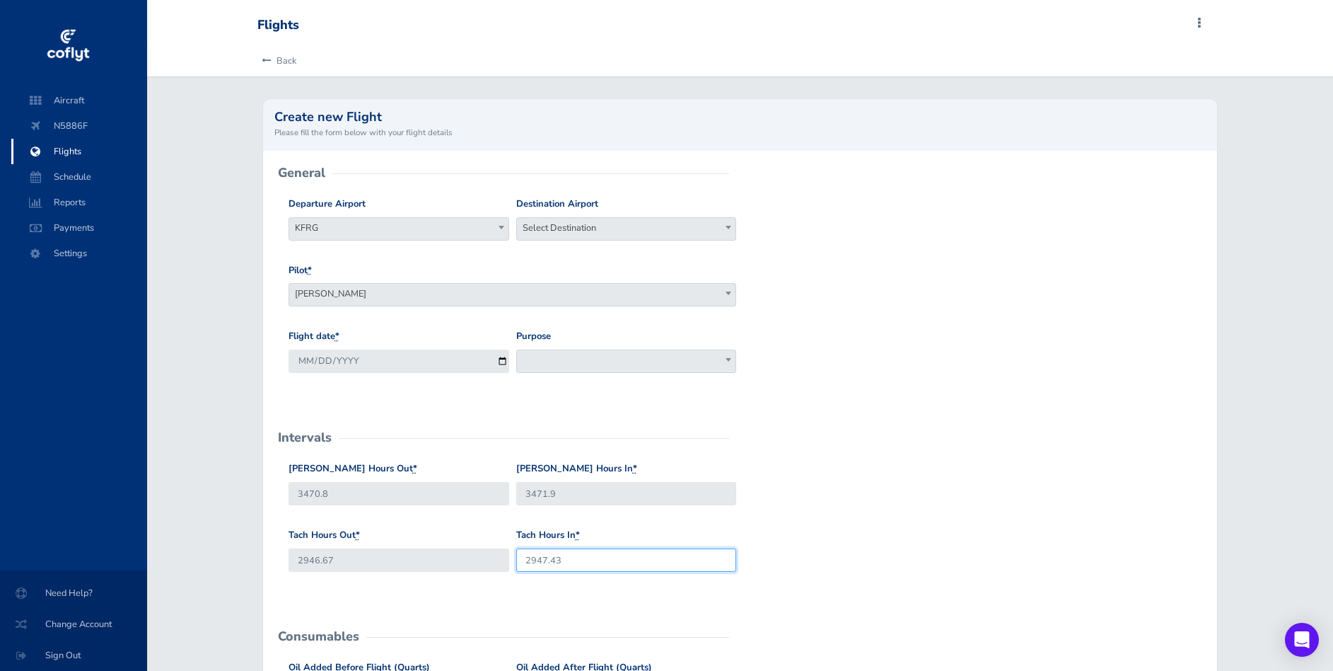
type input "2947.43"
click at [862, 497] on div "Hobbs Hours Out * 3470.8 Hobbs Hours In * 3471.9" at bounding box center [740, 494] width 911 height 66
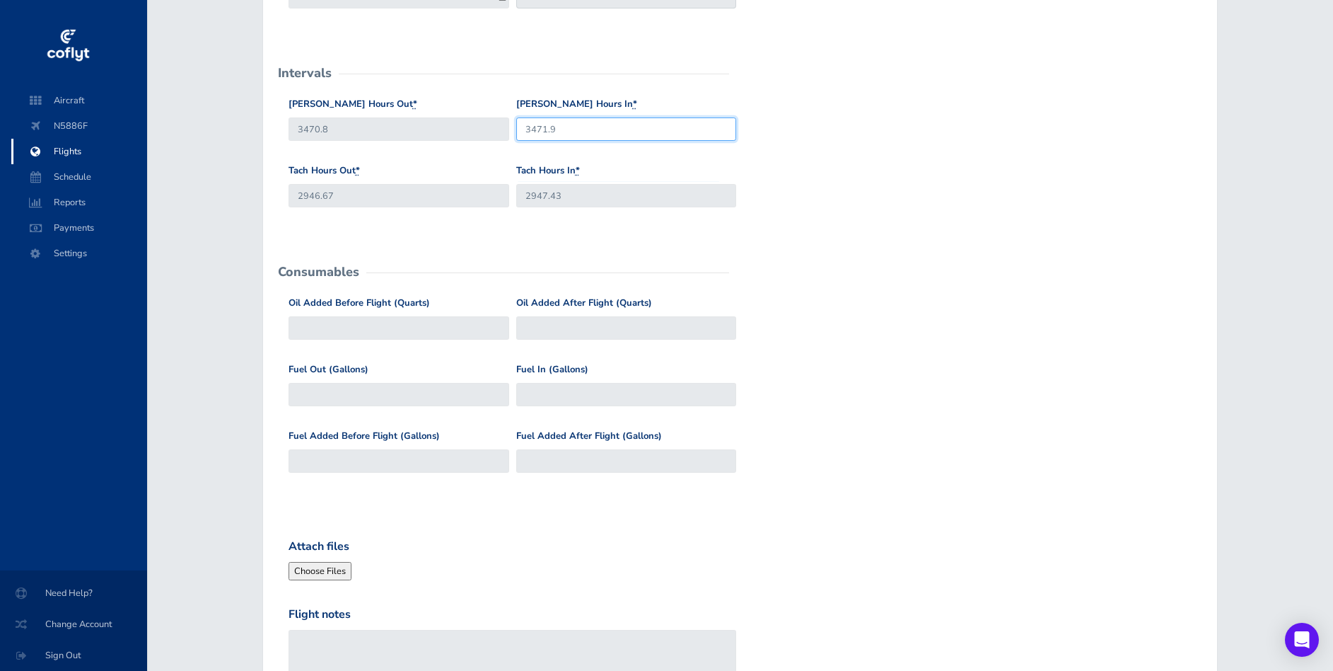
scroll to position [378, 0]
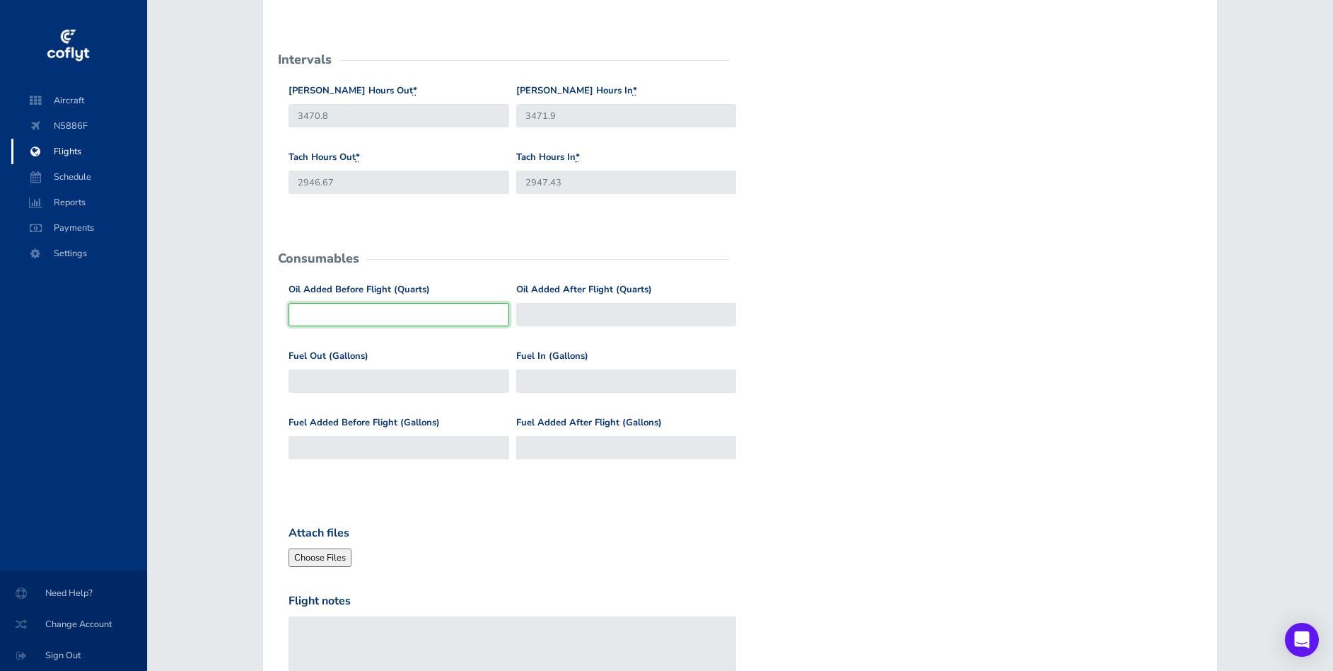
click at [359, 317] on input "Oil Added Before Flight (Quarts)" at bounding box center [399, 314] width 221 height 23
type input "1"
click at [831, 194] on div "Tach Hours Out * 2946.67 Tach Hours In * 2947.43" at bounding box center [740, 183] width 911 height 66
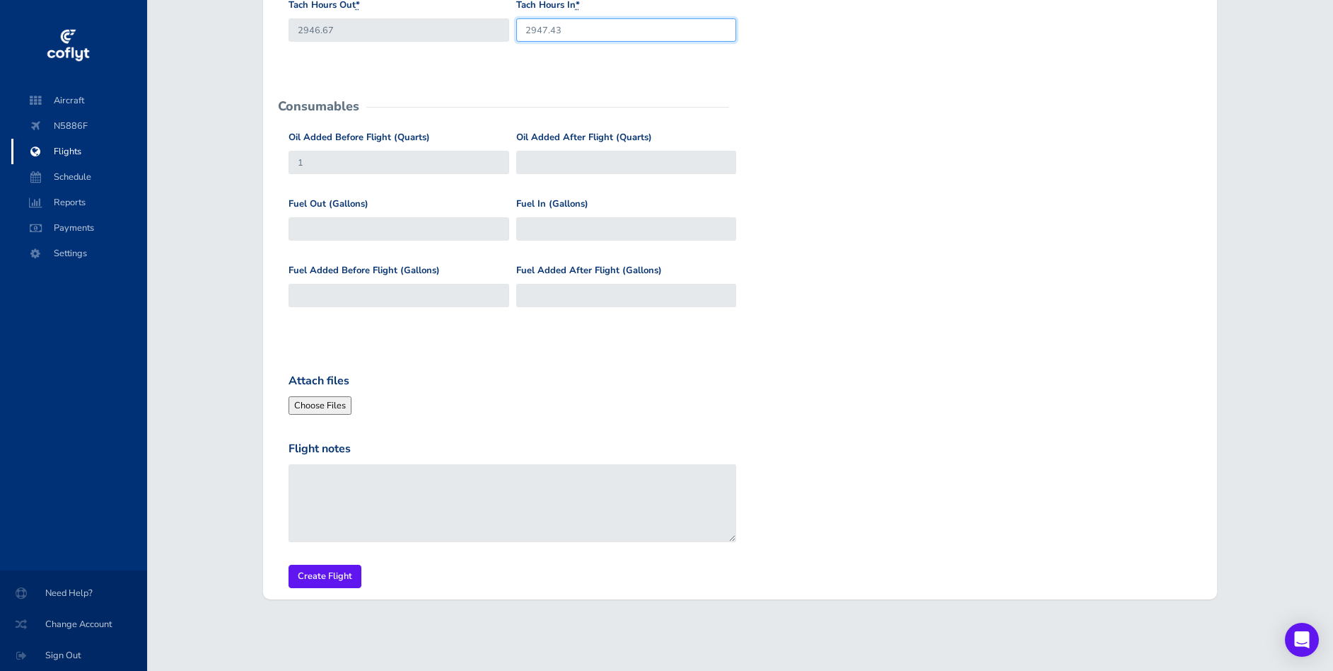
scroll to position [531, 0]
click at [335, 577] on input "Create Flight" at bounding box center [325, 575] width 73 height 23
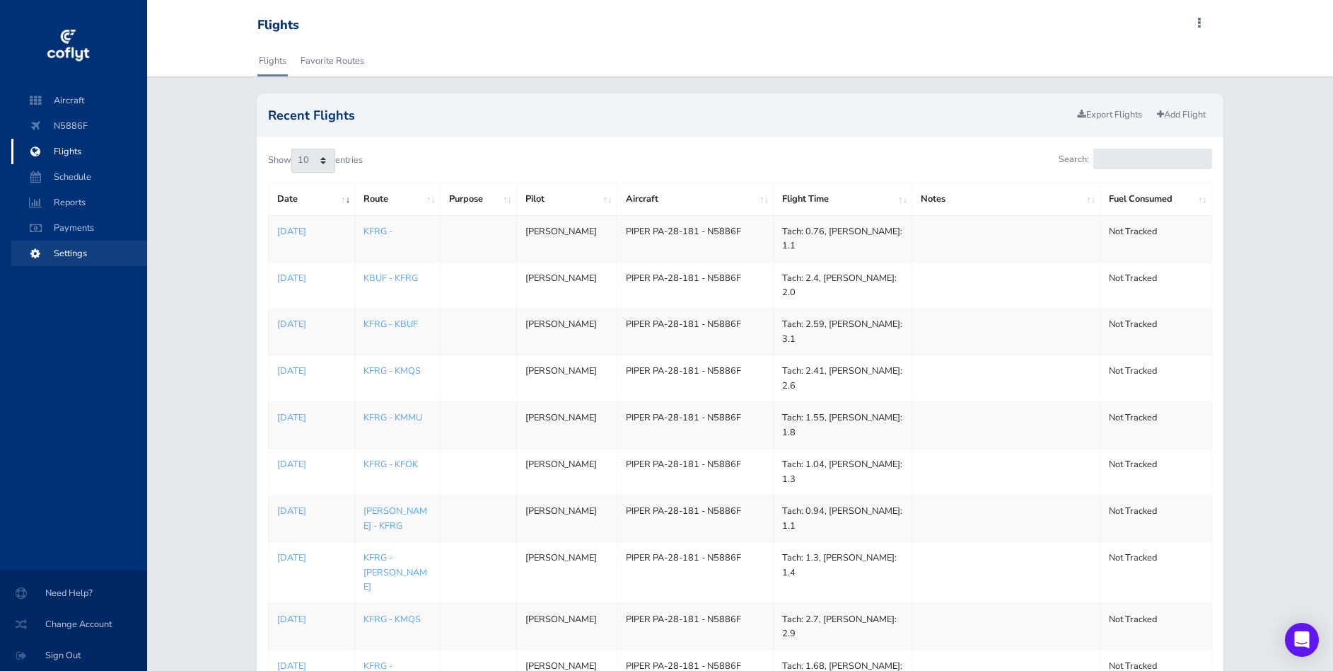
click at [92, 250] on span "Settings" at bounding box center [79, 253] width 108 height 25
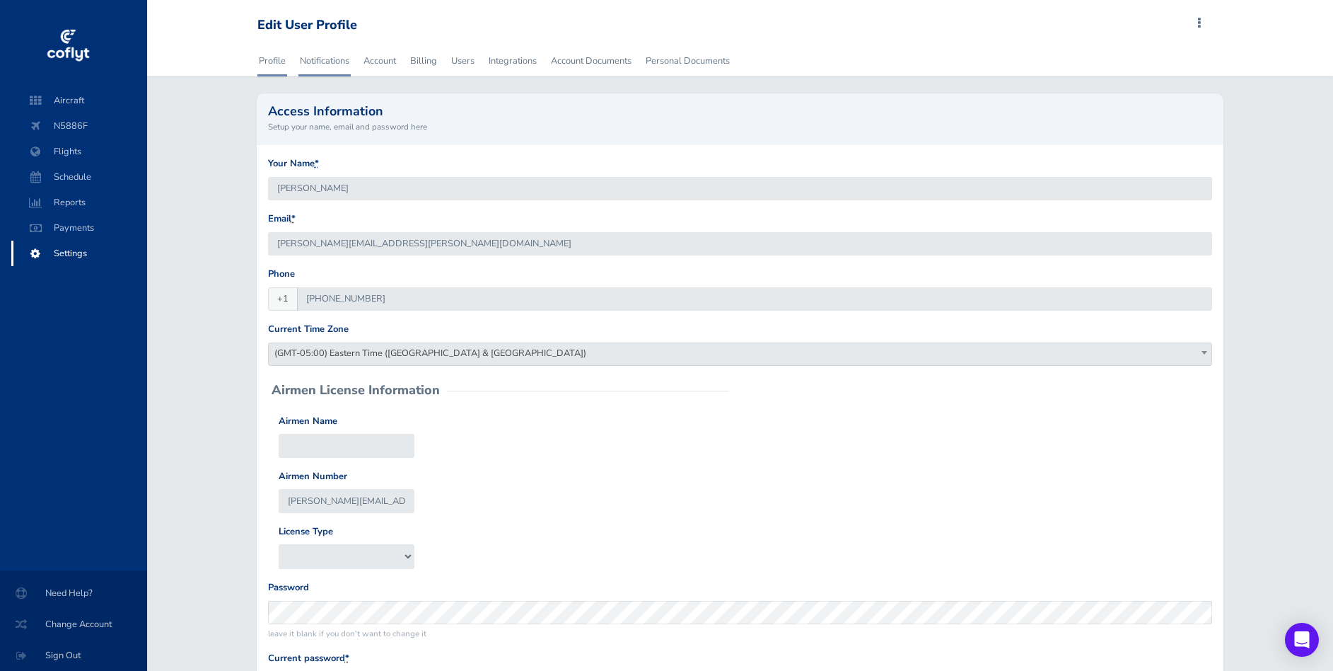
click at [332, 61] on link "Notifications" at bounding box center [325, 60] width 52 height 31
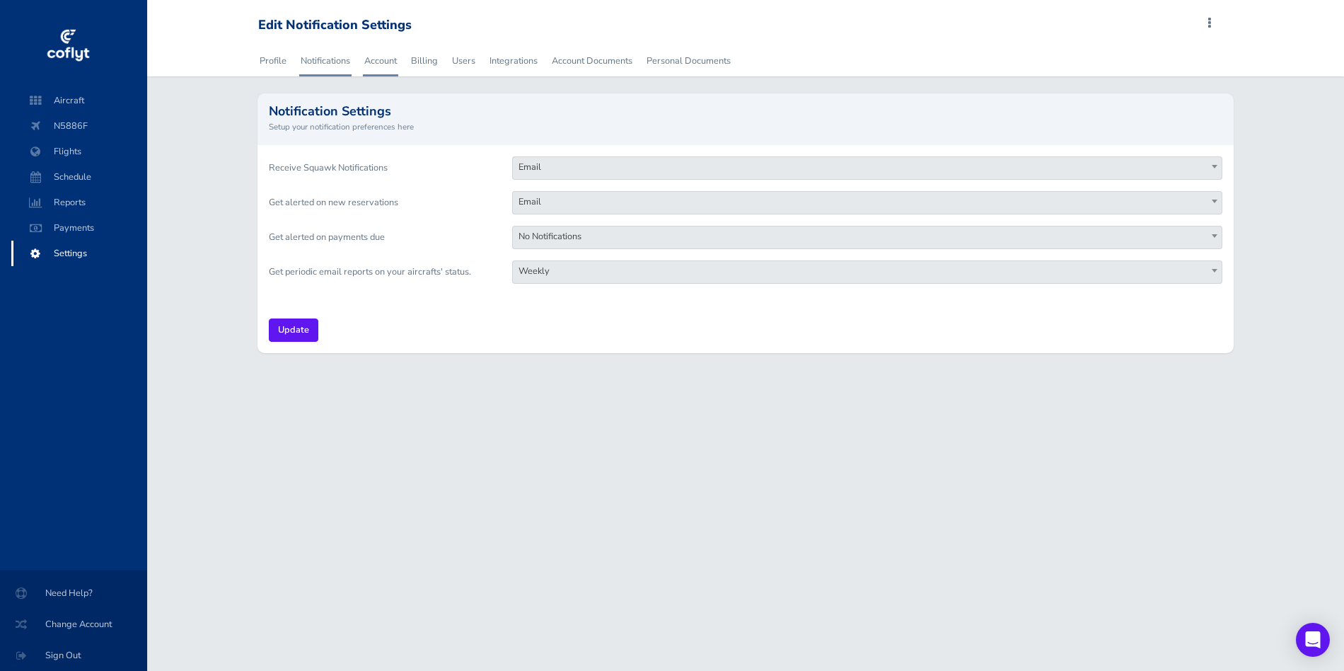
click at [367, 60] on link "Account" at bounding box center [380, 60] width 35 height 31
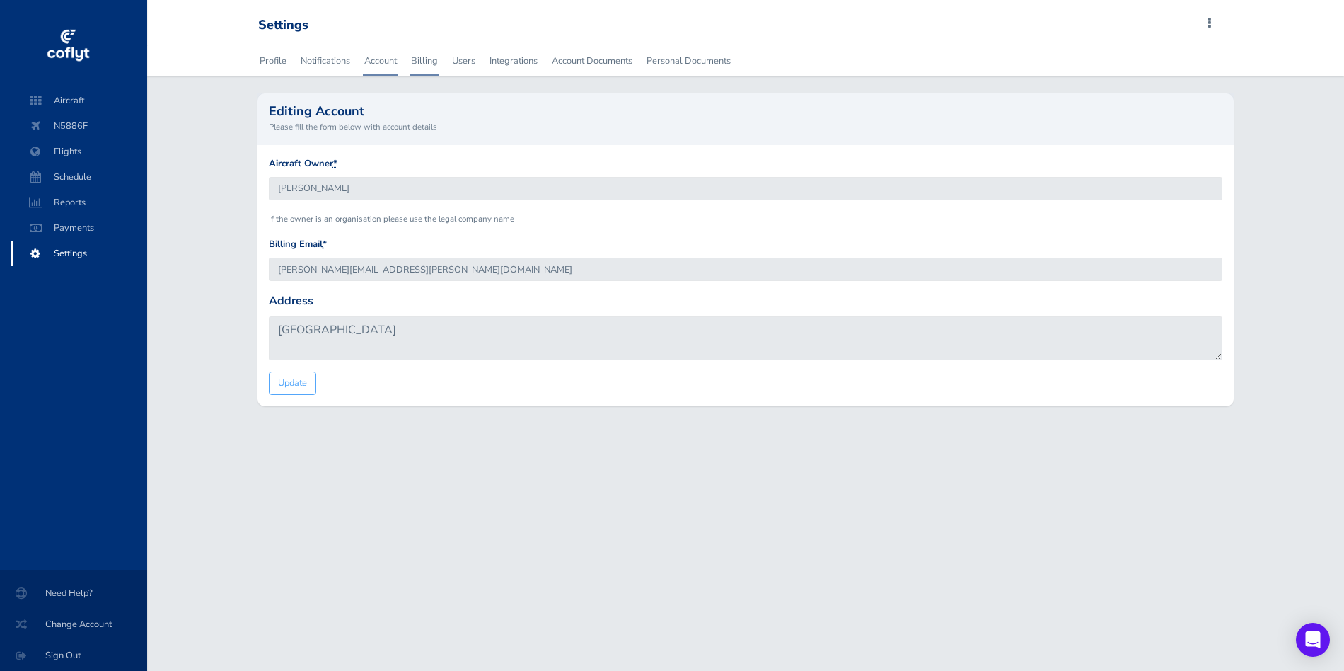
click at [425, 61] on link "Billing" at bounding box center [425, 60] width 30 height 31
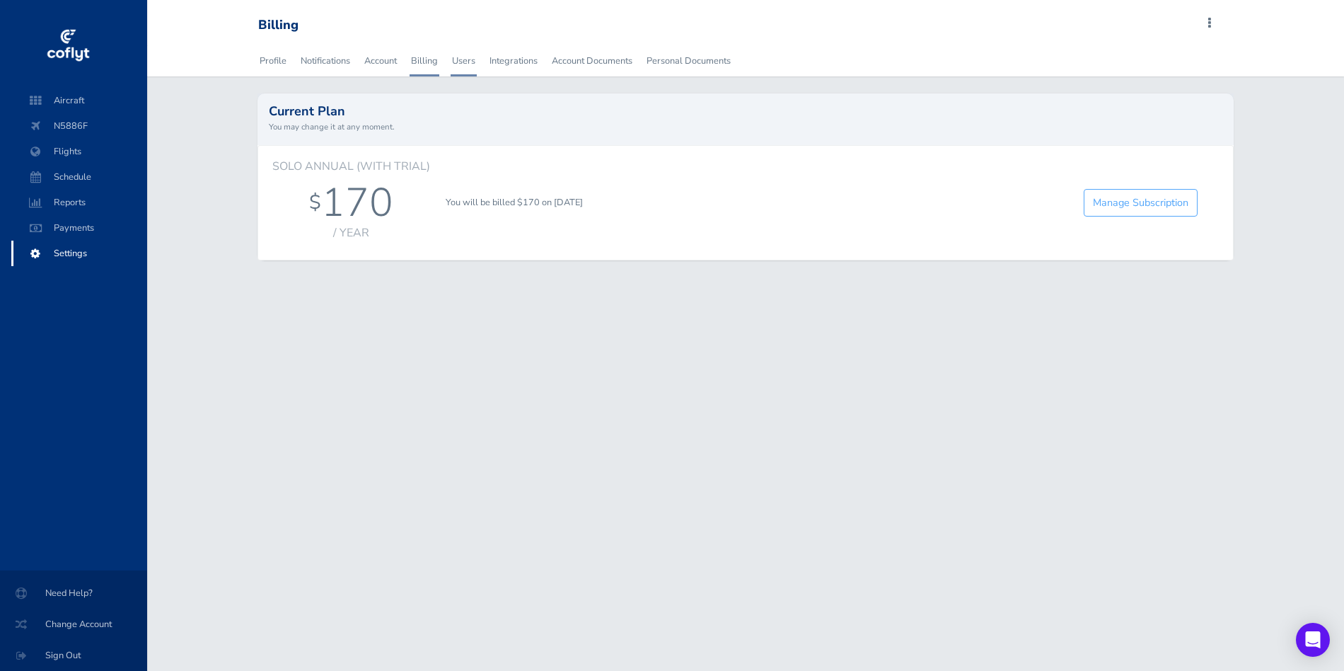
click at [464, 62] on link "Users" at bounding box center [464, 60] width 26 height 31
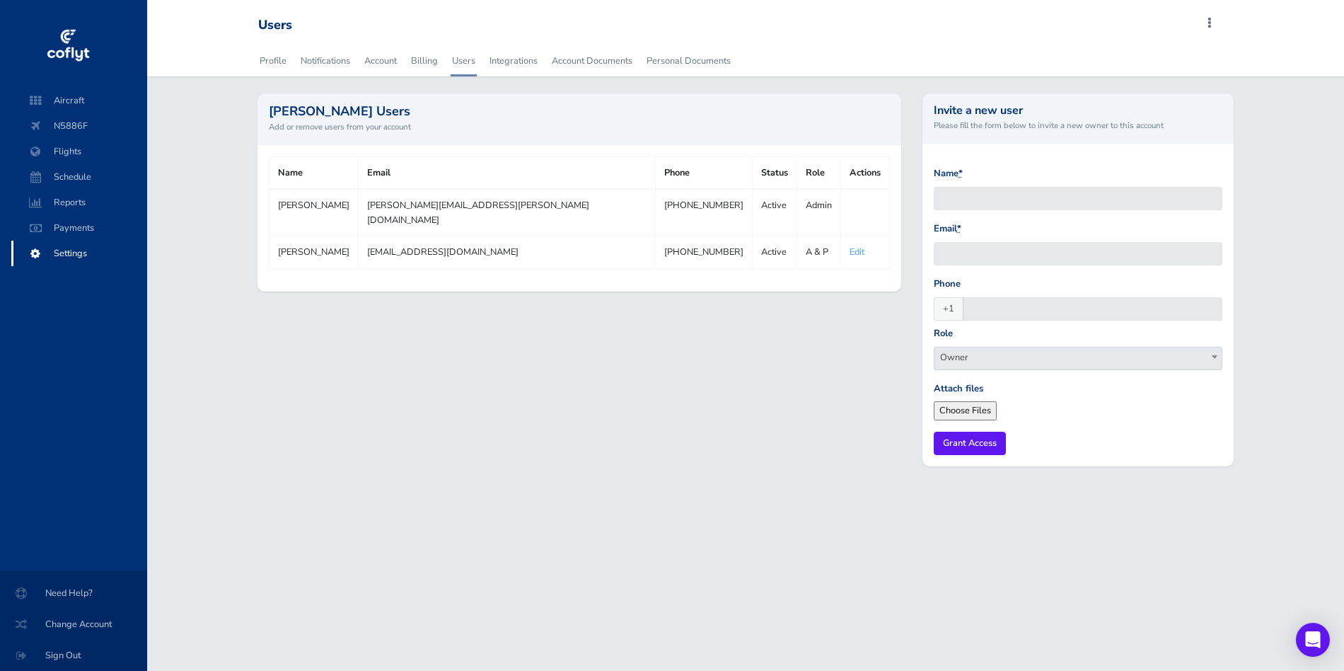
click at [850, 245] on link "Edit" at bounding box center [857, 251] width 15 height 13
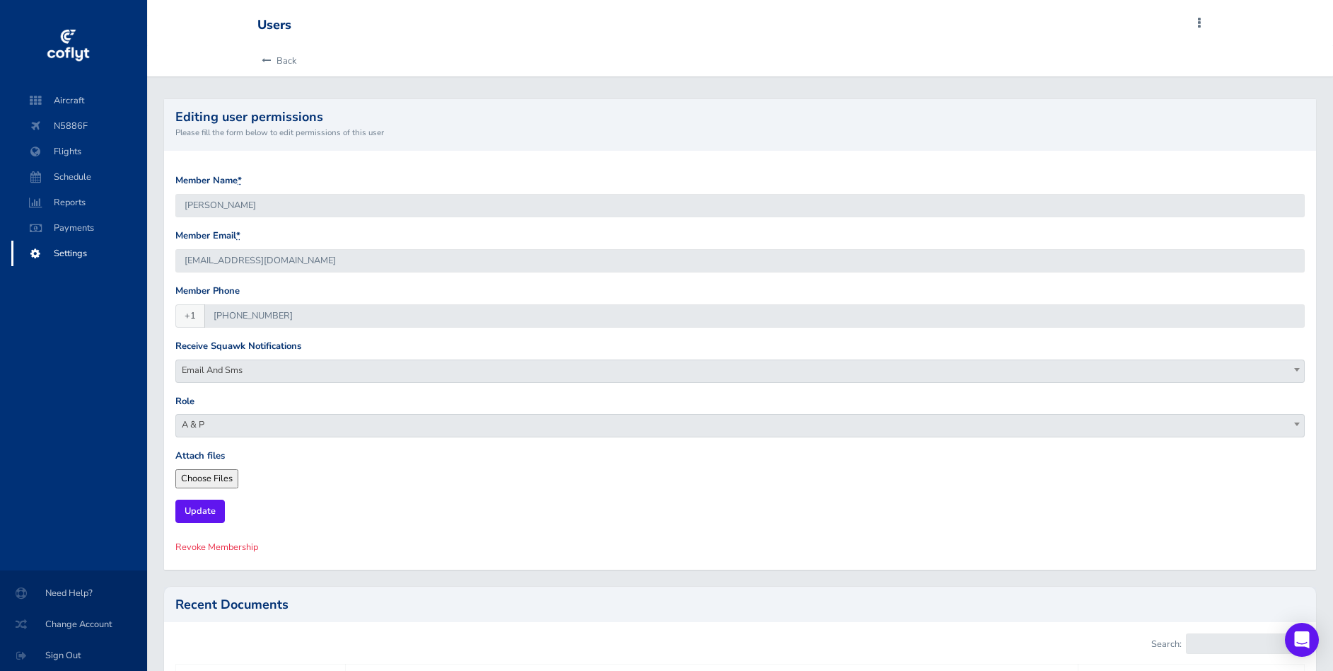
click at [245, 548] on span "Revoke Membership" at bounding box center [216, 546] width 83 height 13
click at [207, 549] on link "Are you sure?" at bounding box center [209, 547] width 69 height 21
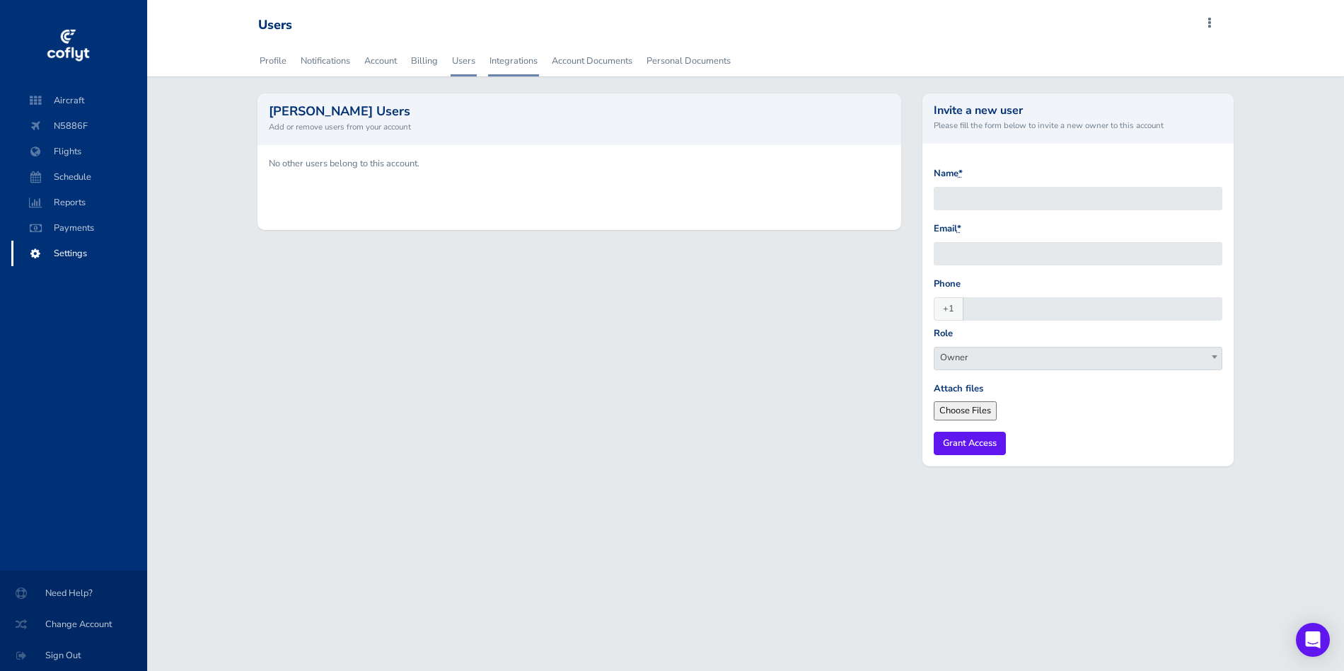
click at [508, 60] on link "Integrations" at bounding box center [513, 60] width 51 height 31
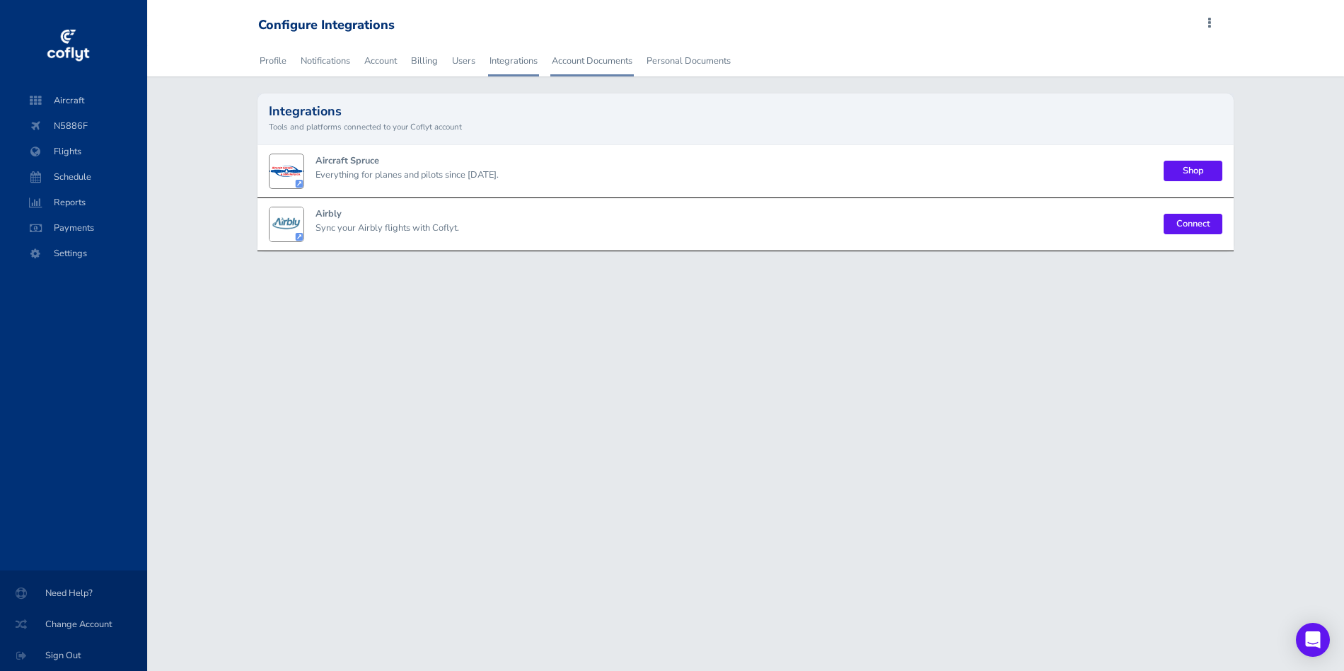
click at [578, 62] on link "Account Documents" at bounding box center [591, 60] width 83 height 31
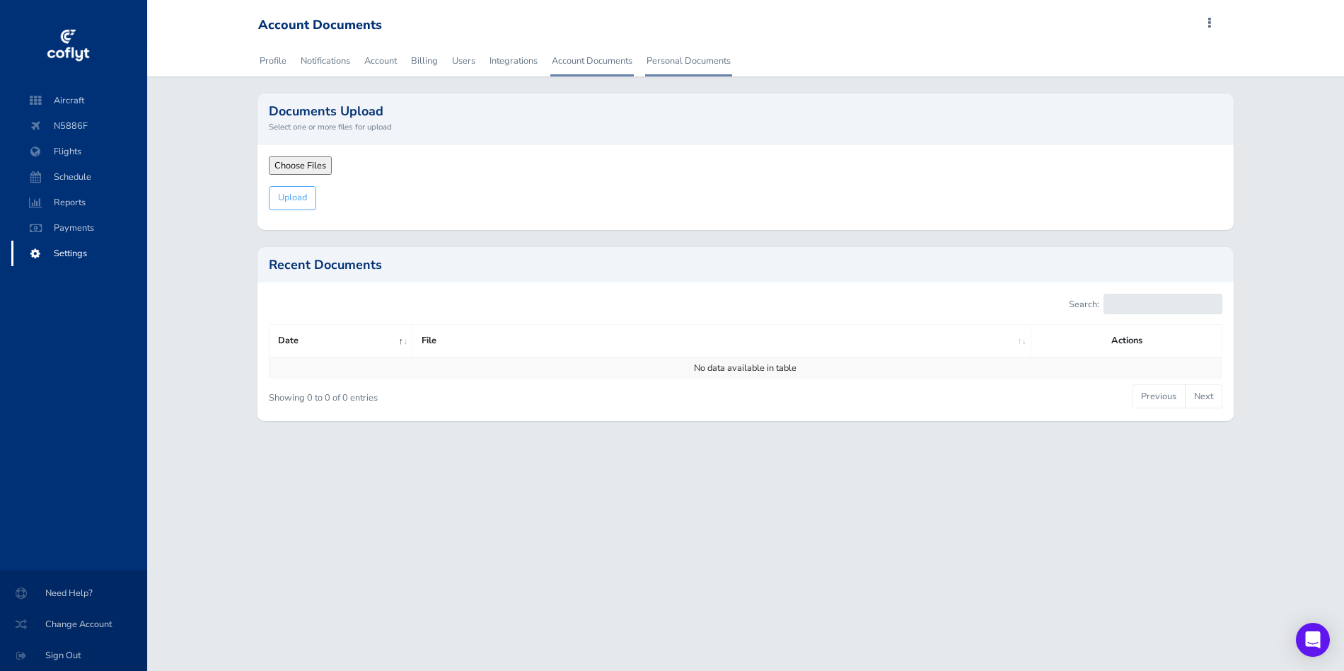
click at [702, 62] on link "Personal Documents" at bounding box center [688, 60] width 87 height 31
click at [83, 225] on span "Payments" at bounding box center [79, 227] width 108 height 25
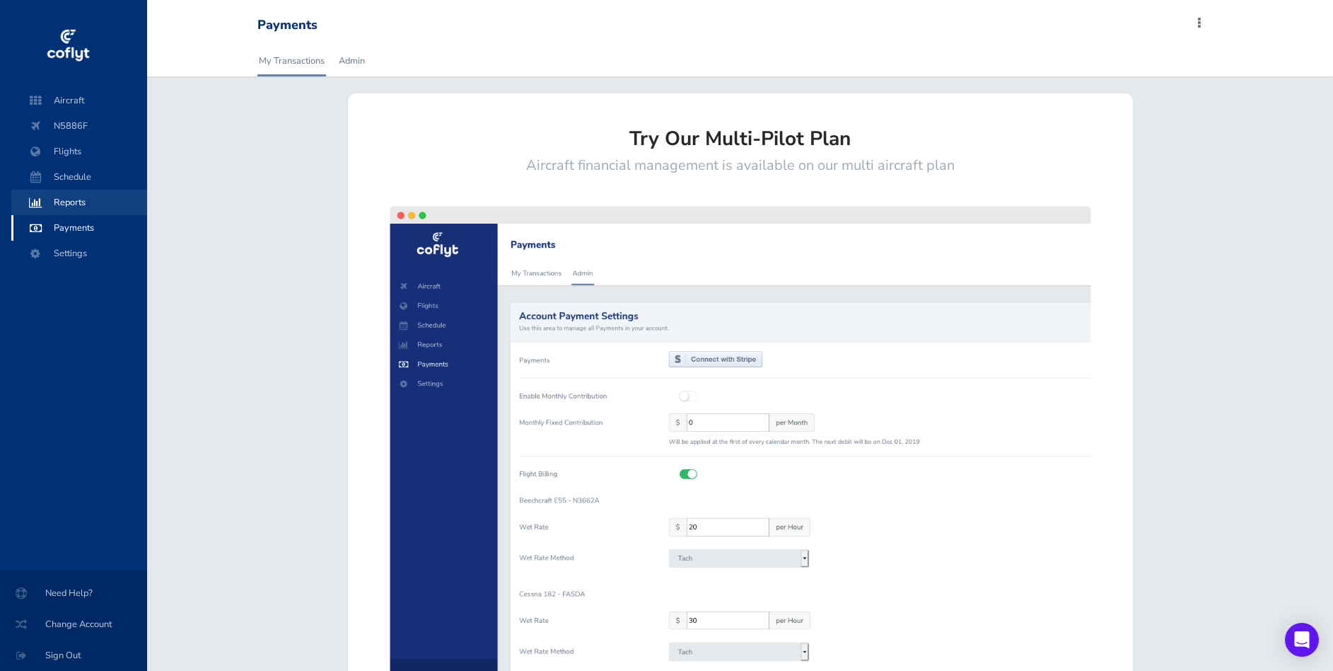
click at [81, 207] on span "Reports" at bounding box center [79, 202] width 108 height 25
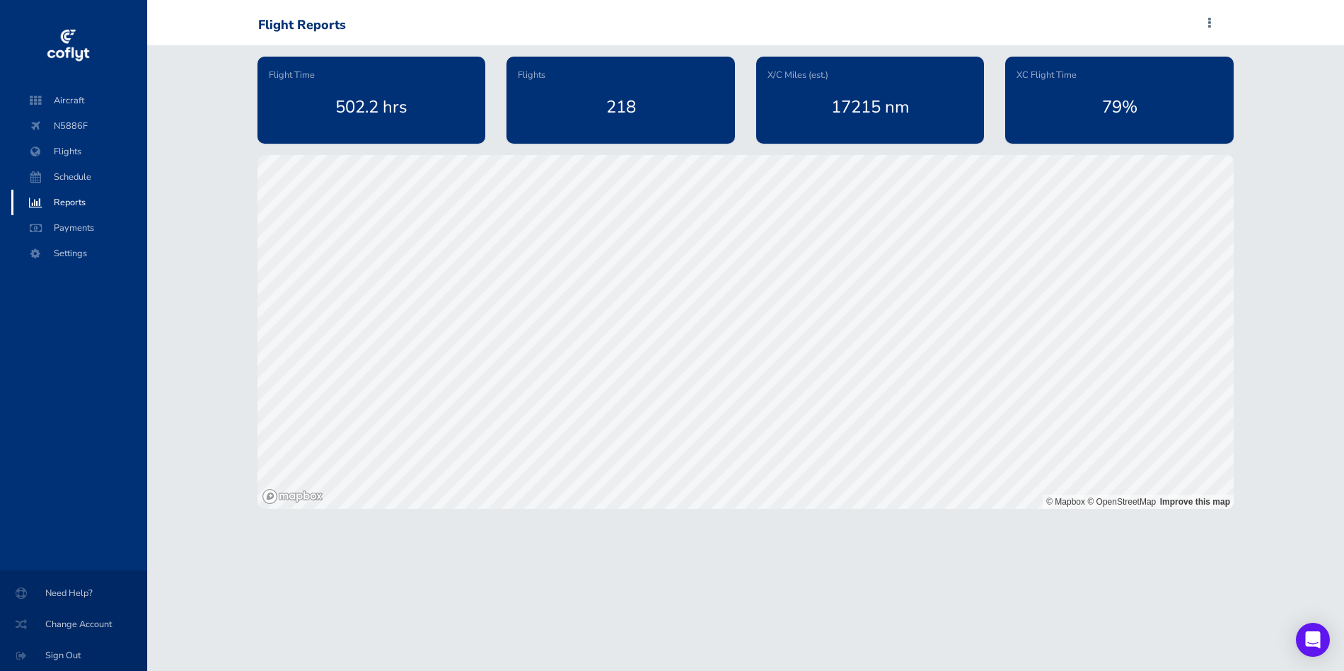
click at [1269, 166] on div "Flight Time 502.2 hrs Flights 218 X/C Miles (est.) 17215 nm XC Flight Time 79% …" at bounding box center [745, 276] width 1197 height 463
click at [79, 185] on span "Schedule" at bounding box center [79, 176] width 108 height 25
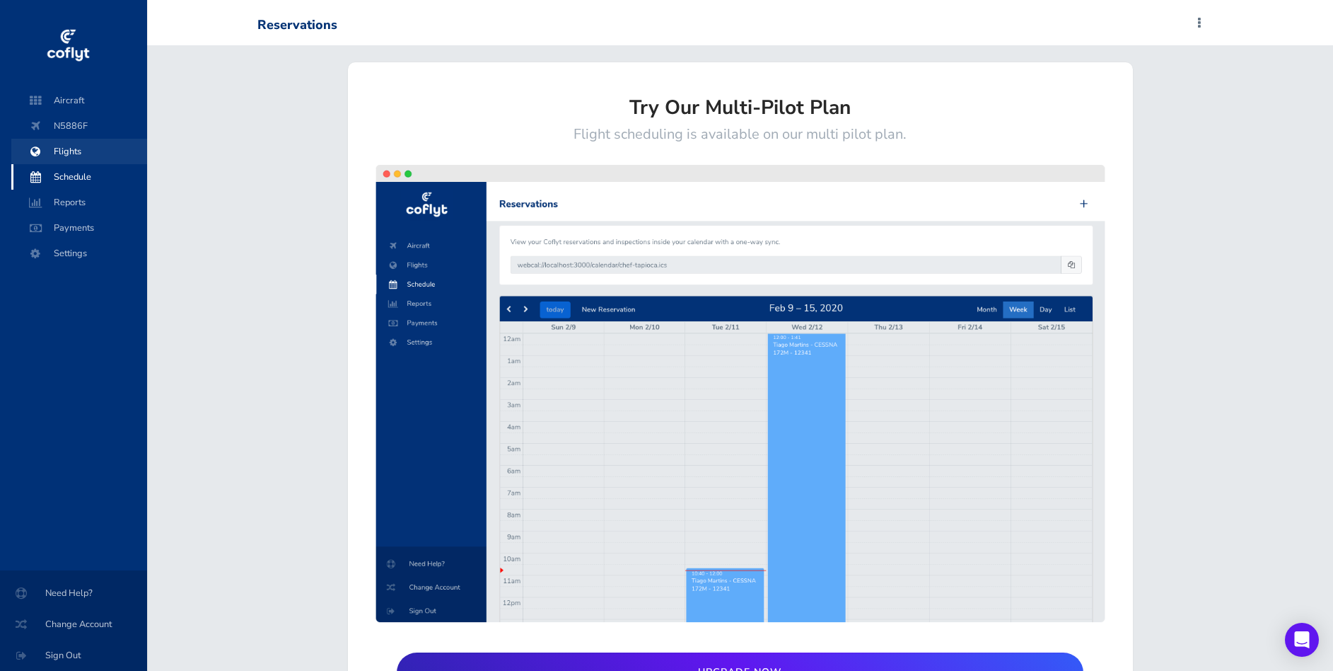
click at [74, 158] on span "Flights" at bounding box center [79, 151] width 108 height 25
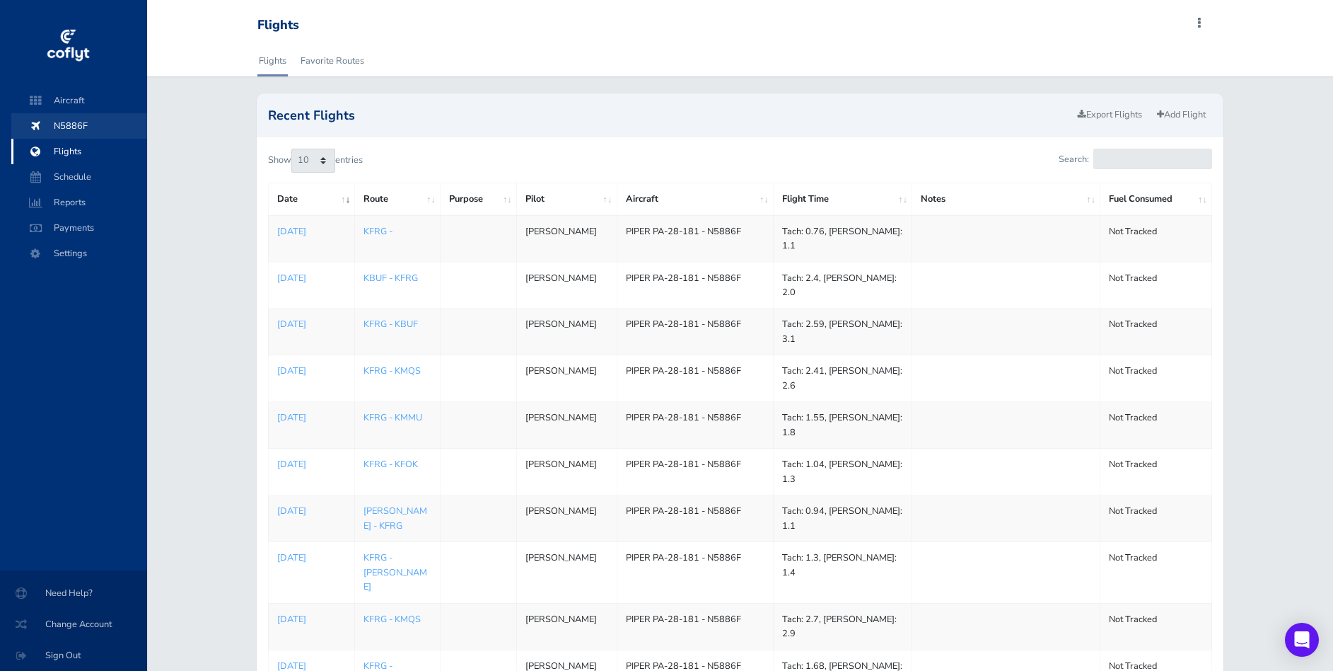
click at [62, 127] on span "N5886F" at bounding box center [79, 125] width 108 height 25
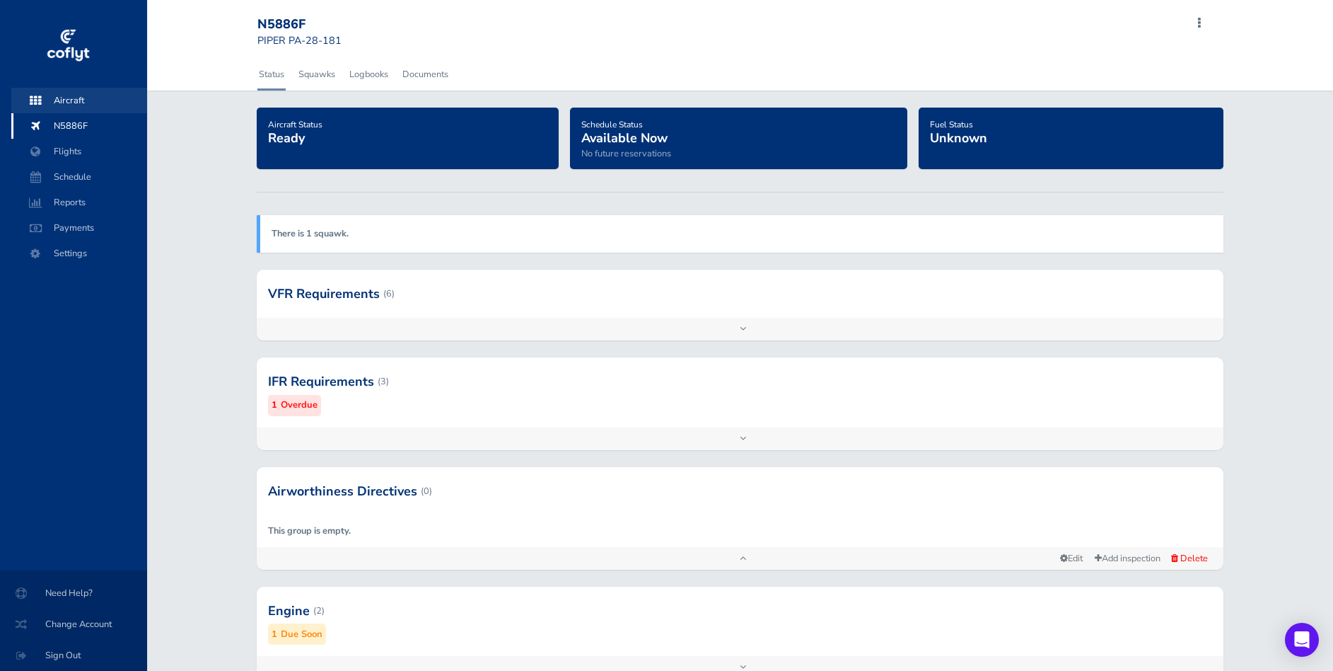
click at [81, 98] on span "Aircraft" at bounding box center [79, 100] width 108 height 25
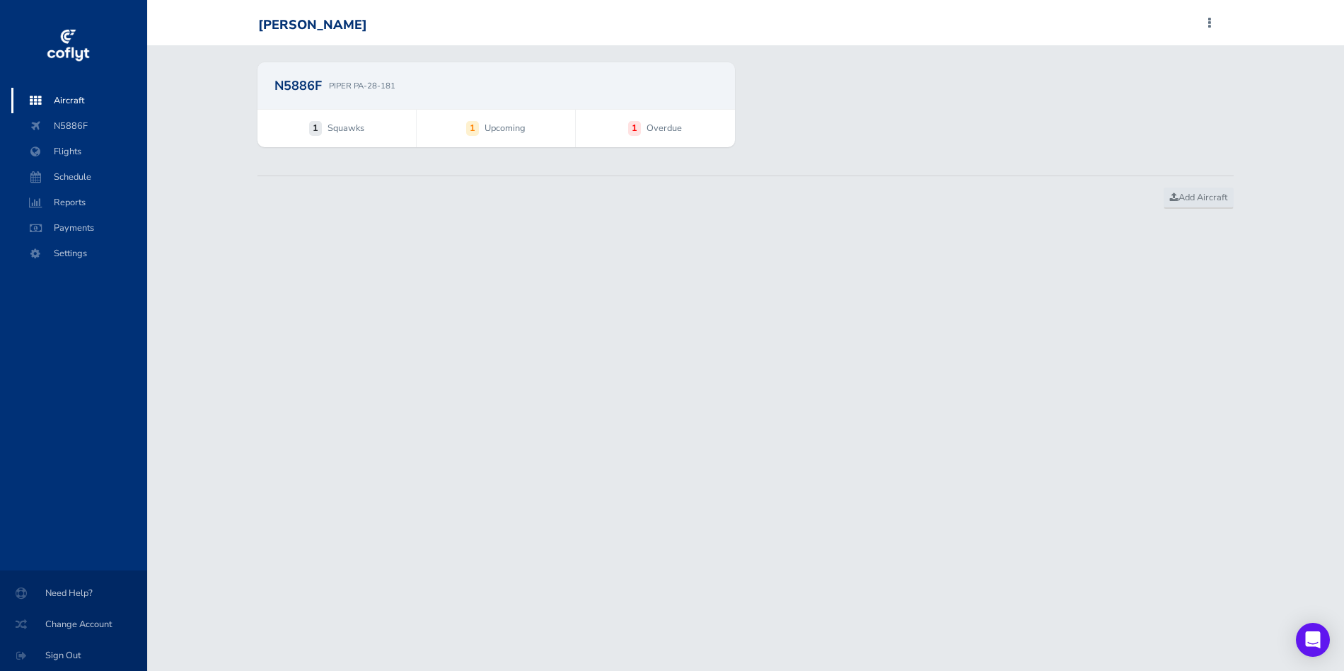
click at [1212, 22] on span at bounding box center [1209, 23] width 17 height 20
click at [1147, 149] on div "N5886F PIPER PA-28-181 1 Squawks 1 Upcoming 1 Overdue" at bounding box center [745, 113] width 997 height 102
click at [74, 158] on span "Flights" at bounding box center [79, 151] width 108 height 25
